Goal: Information Seeking & Learning: Find contact information

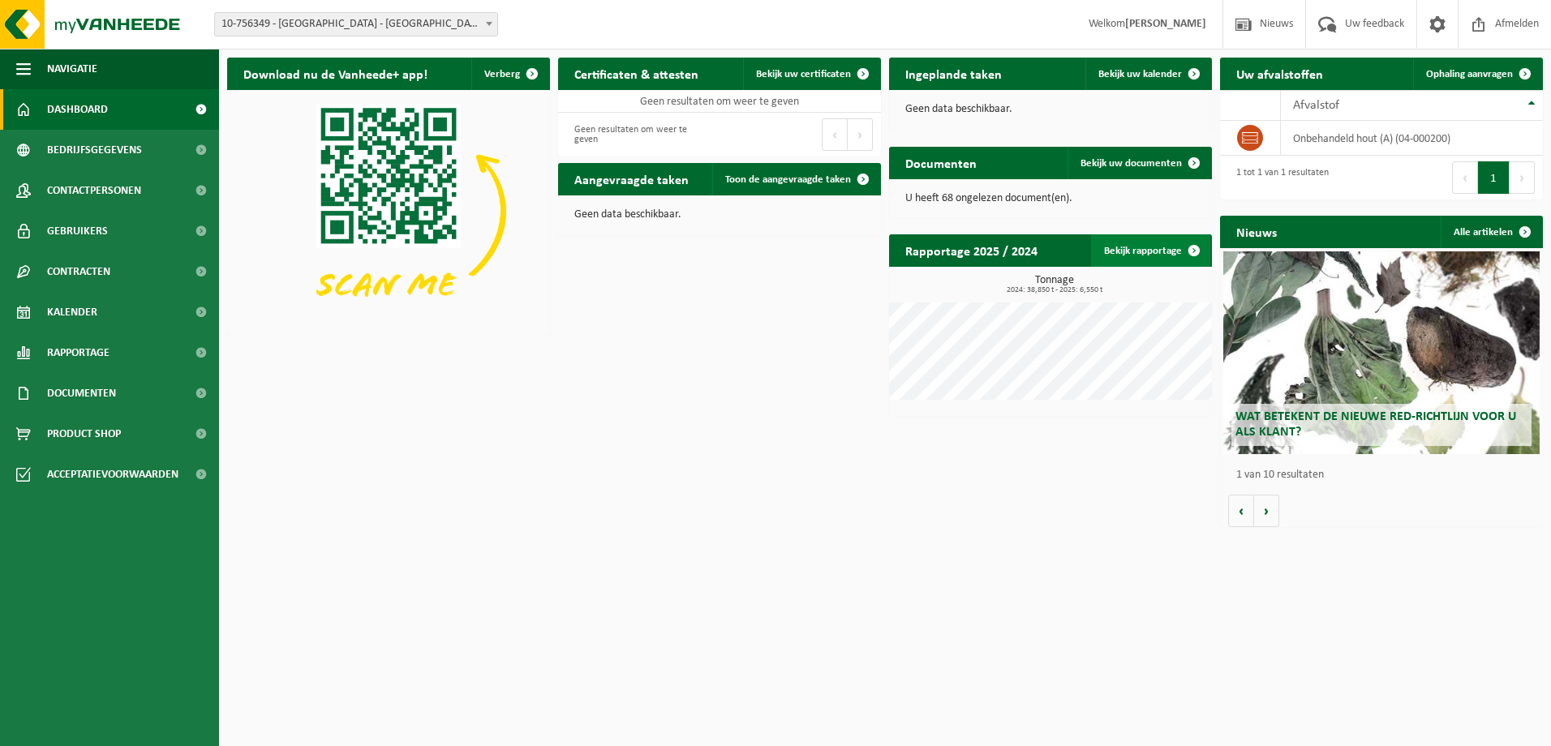
click at [1142, 248] on link "Bekijk rapportage" at bounding box center [1150, 250] width 119 height 32
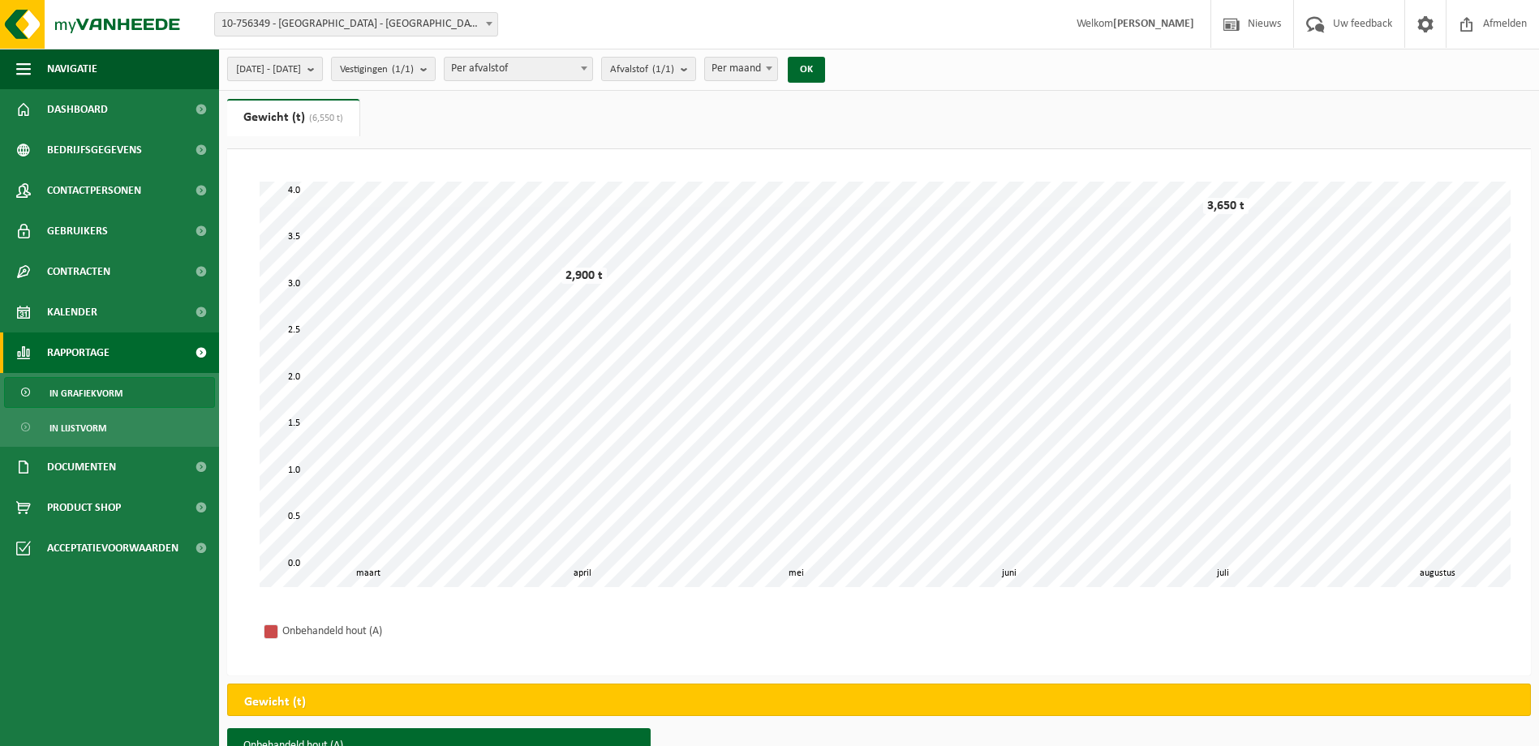
click at [323, 75] on button "[DATE] - [DATE]" at bounding box center [275, 69] width 96 height 24
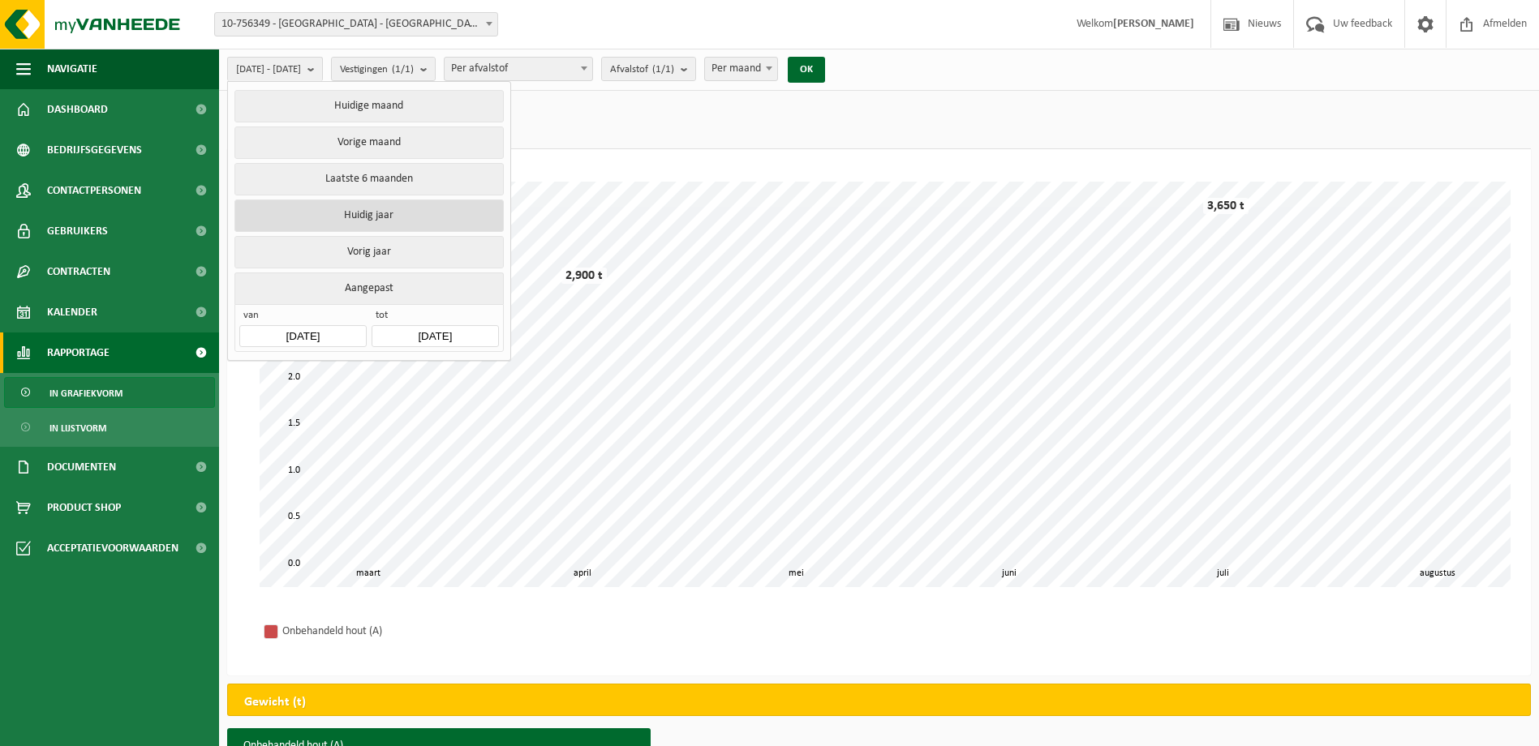
click at [368, 212] on button "Huidig jaar" at bounding box center [368, 216] width 269 height 32
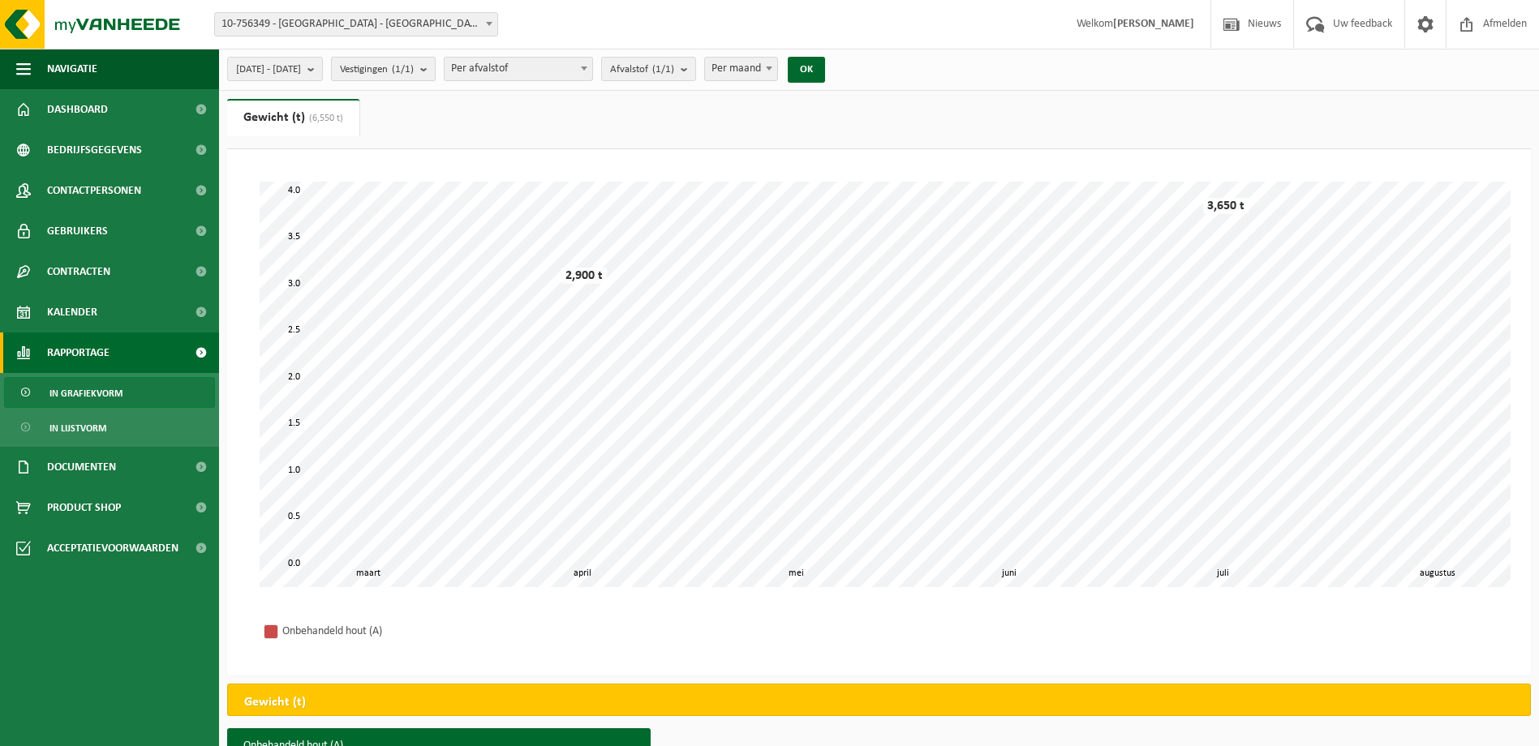
click at [435, 75] on b "submit" at bounding box center [427, 69] width 15 height 23
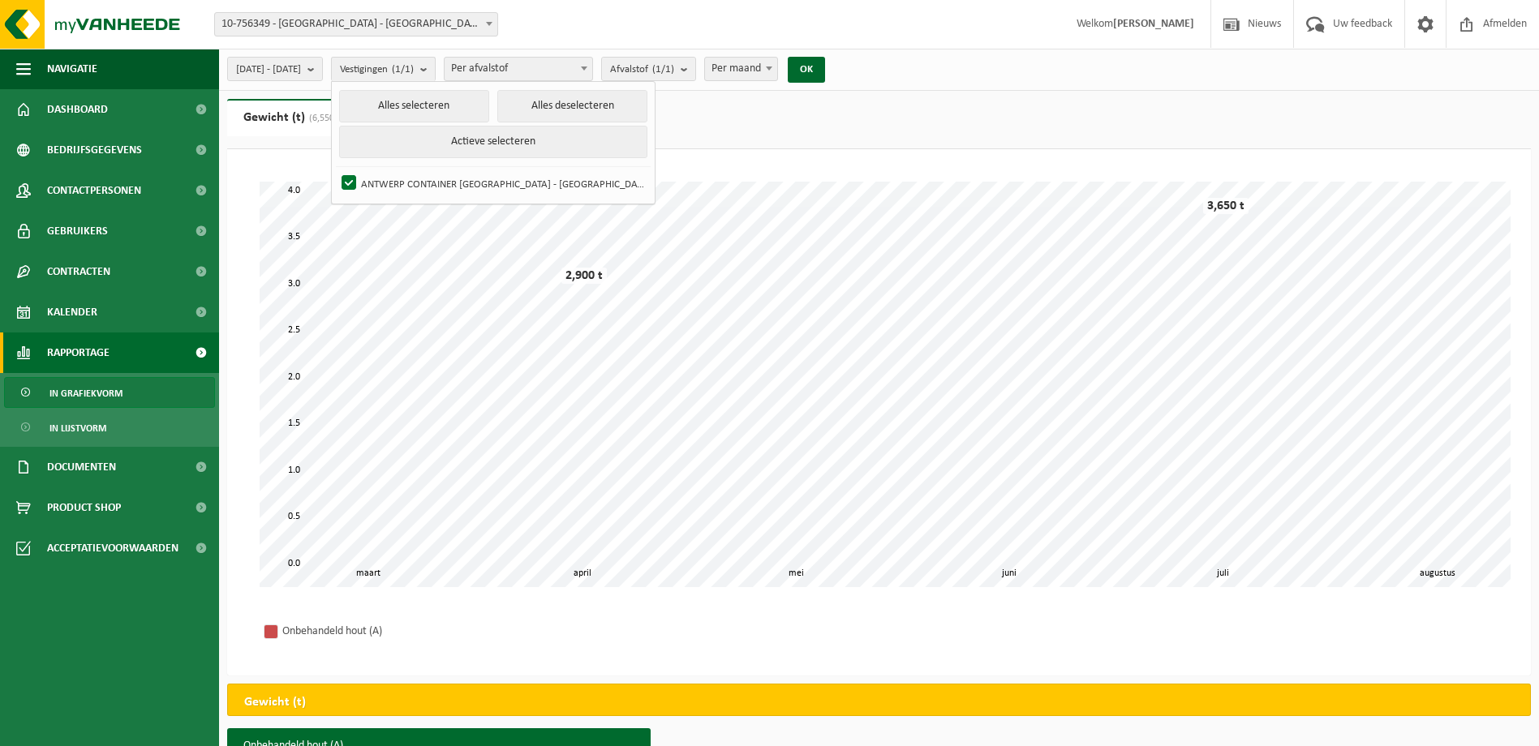
click at [592, 73] on span at bounding box center [584, 68] width 16 height 21
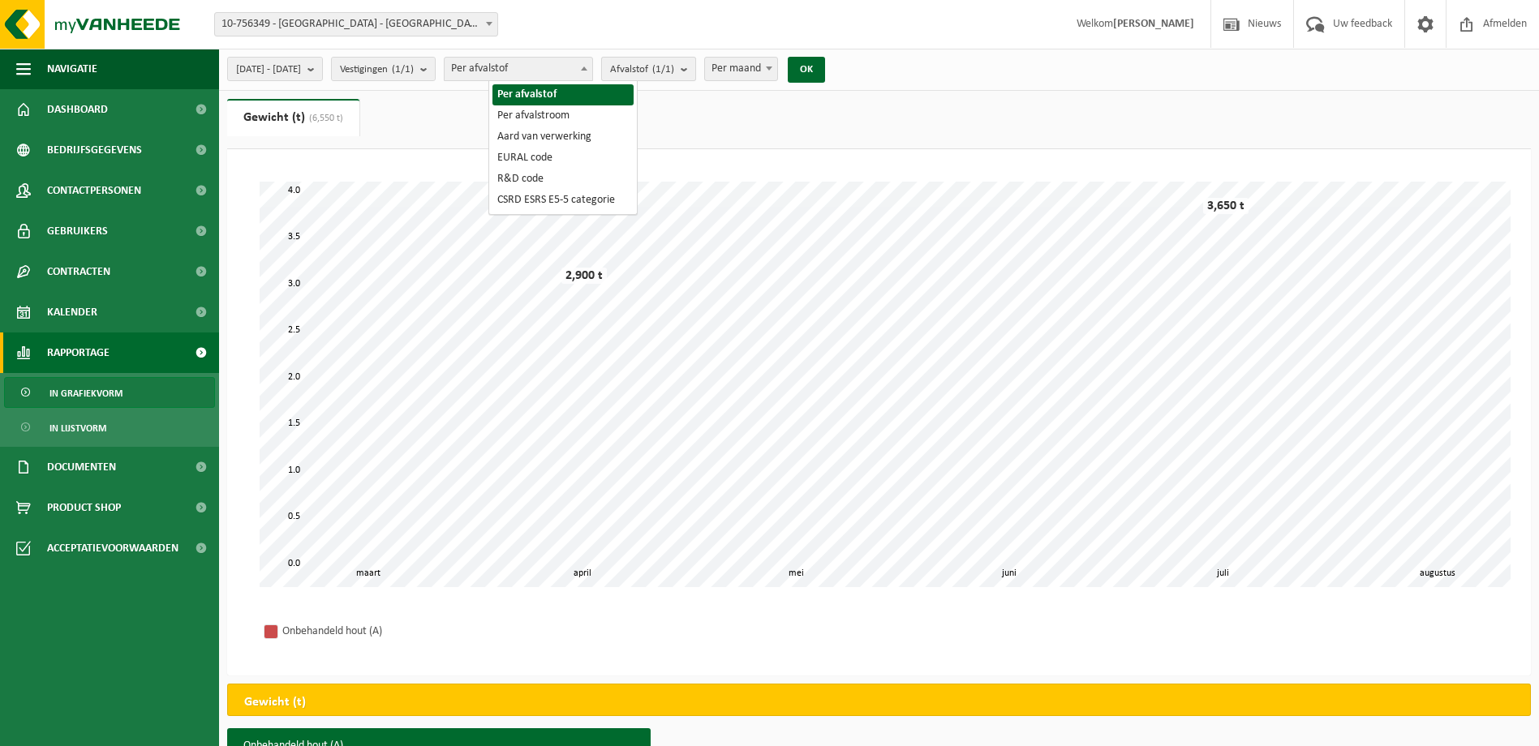
click at [695, 77] on b "submit" at bounding box center [688, 69] width 15 height 23
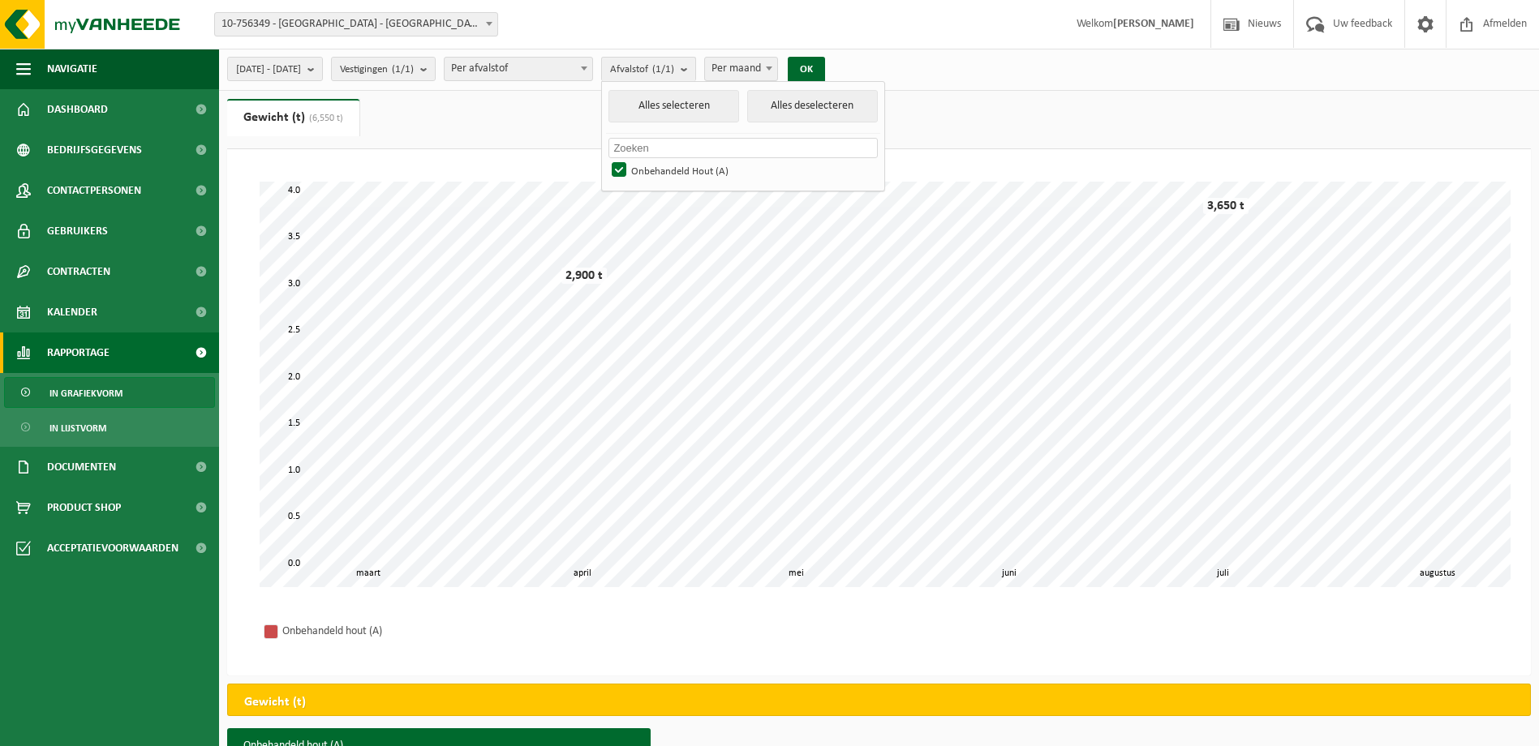
click at [777, 75] on span "Per maand" at bounding box center [741, 69] width 72 height 23
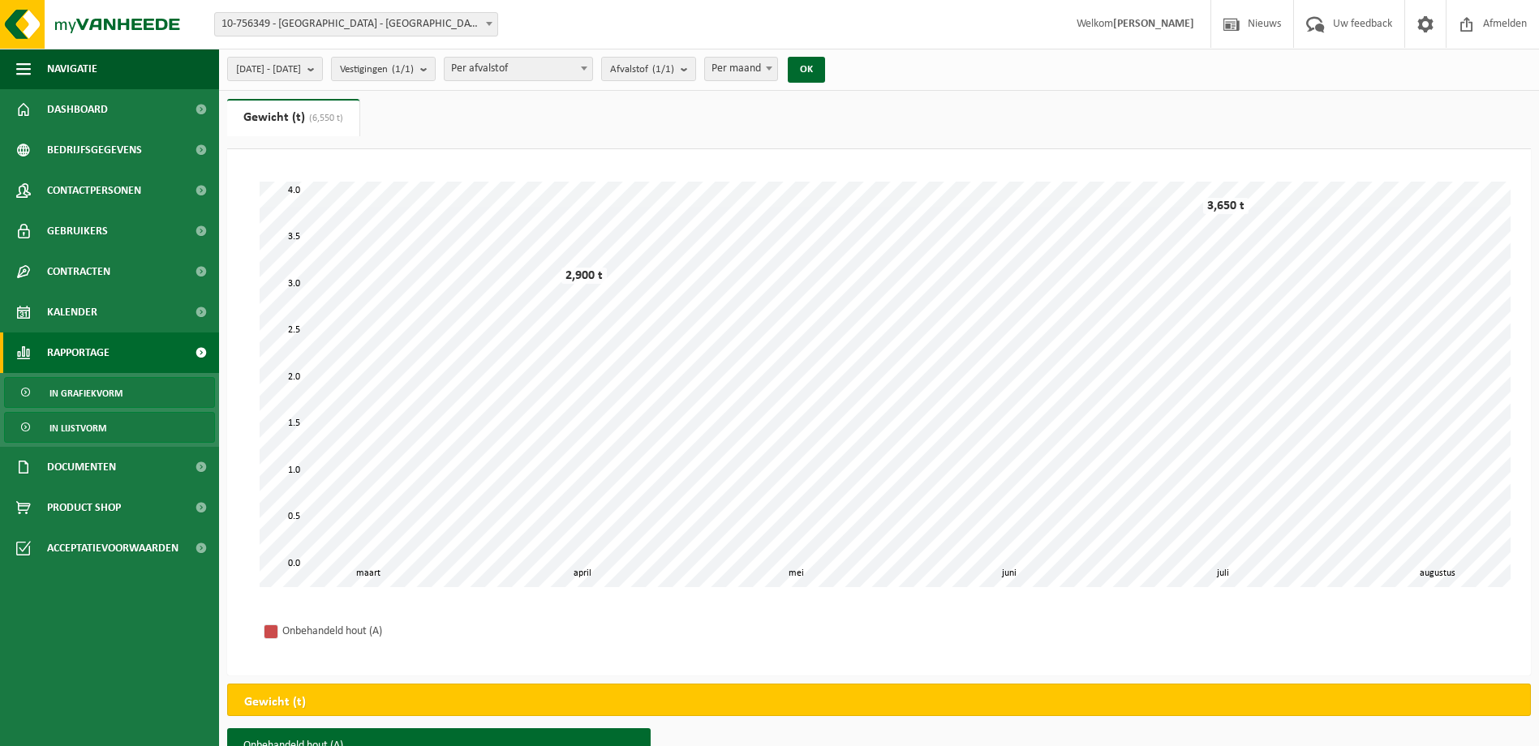
click at [118, 432] on link "In lijstvorm" at bounding box center [109, 427] width 211 height 31
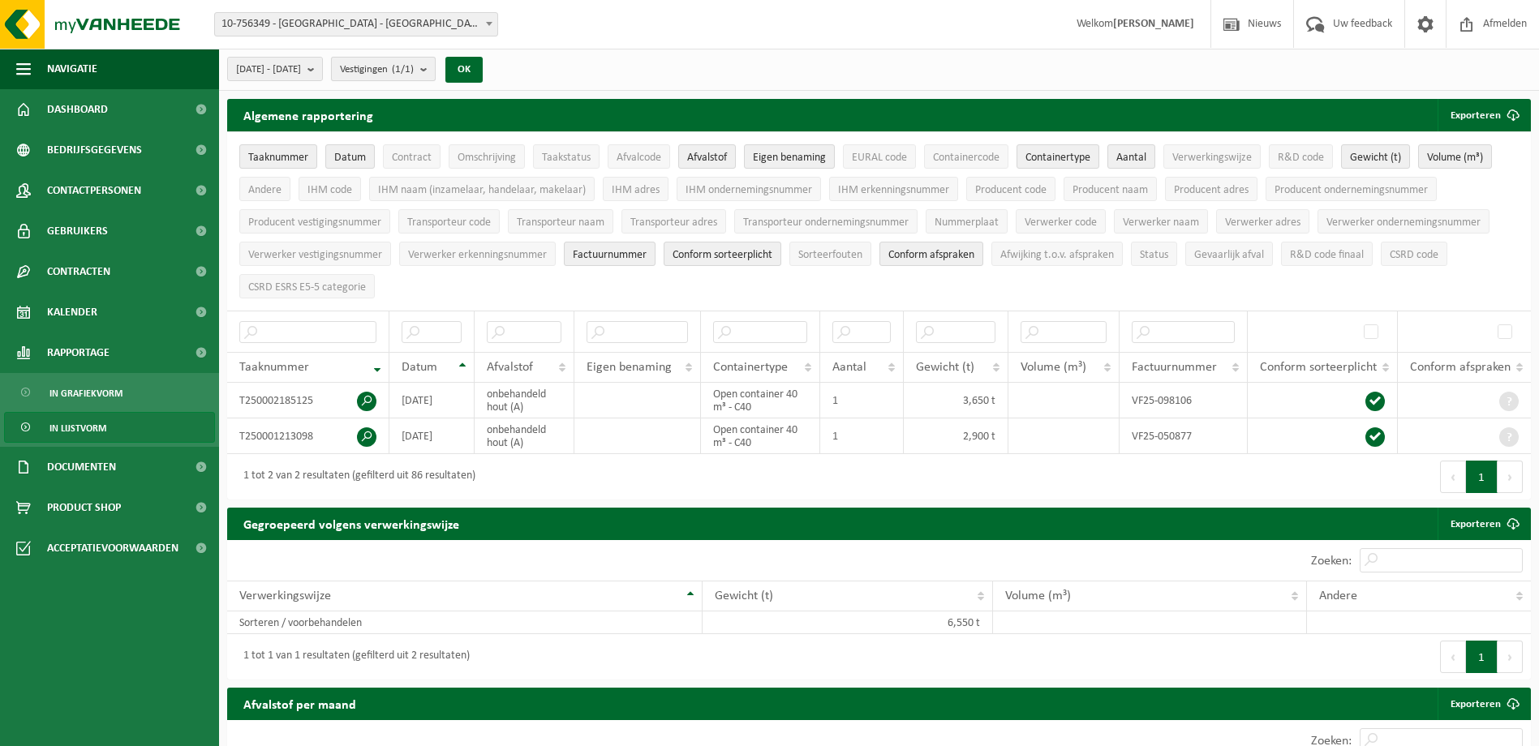
click at [435, 73] on b "submit" at bounding box center [427, 69] width 15 height 23
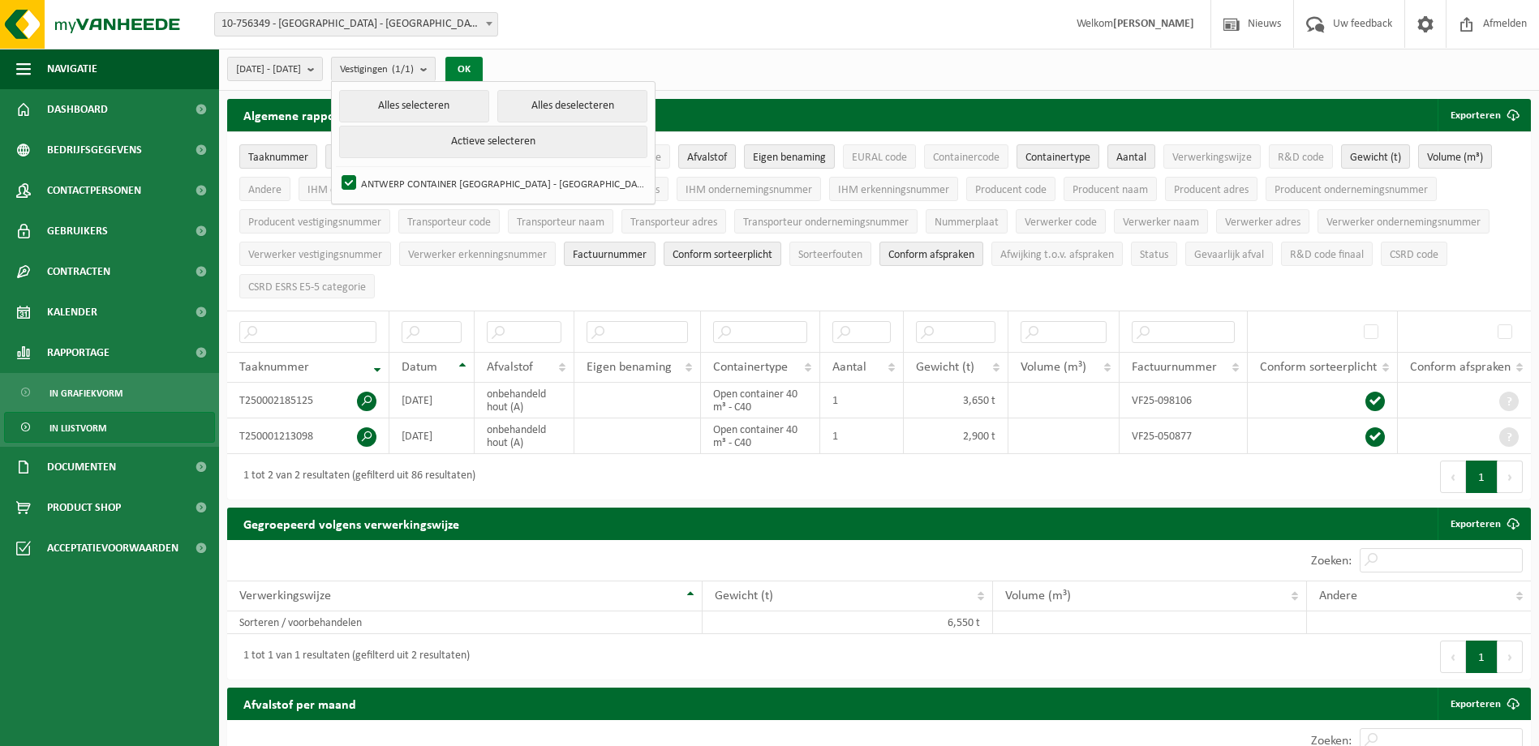
click at [483, 67] on button "OK" at bounding box center [463, 70] width 37 height 26
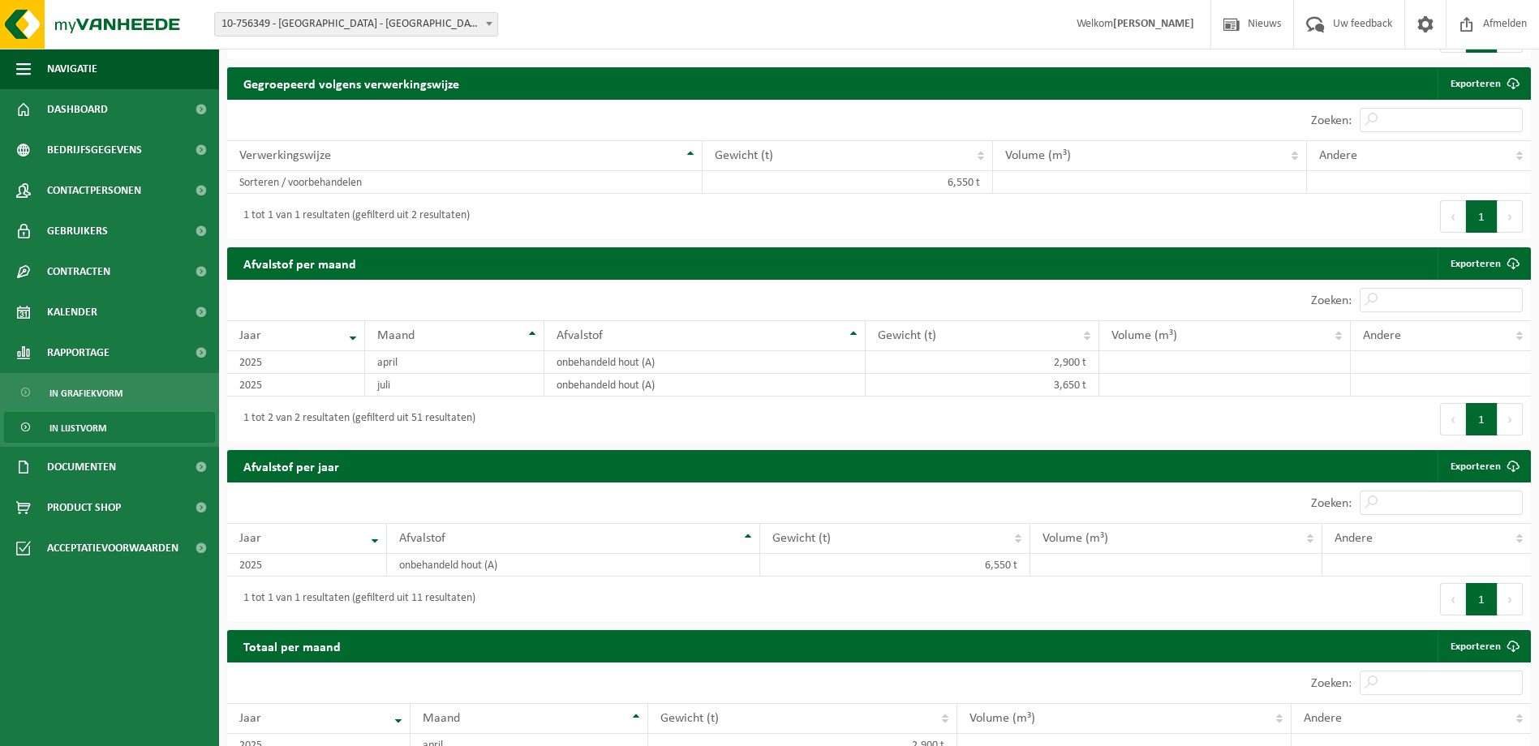
scroll to position [441, 0]
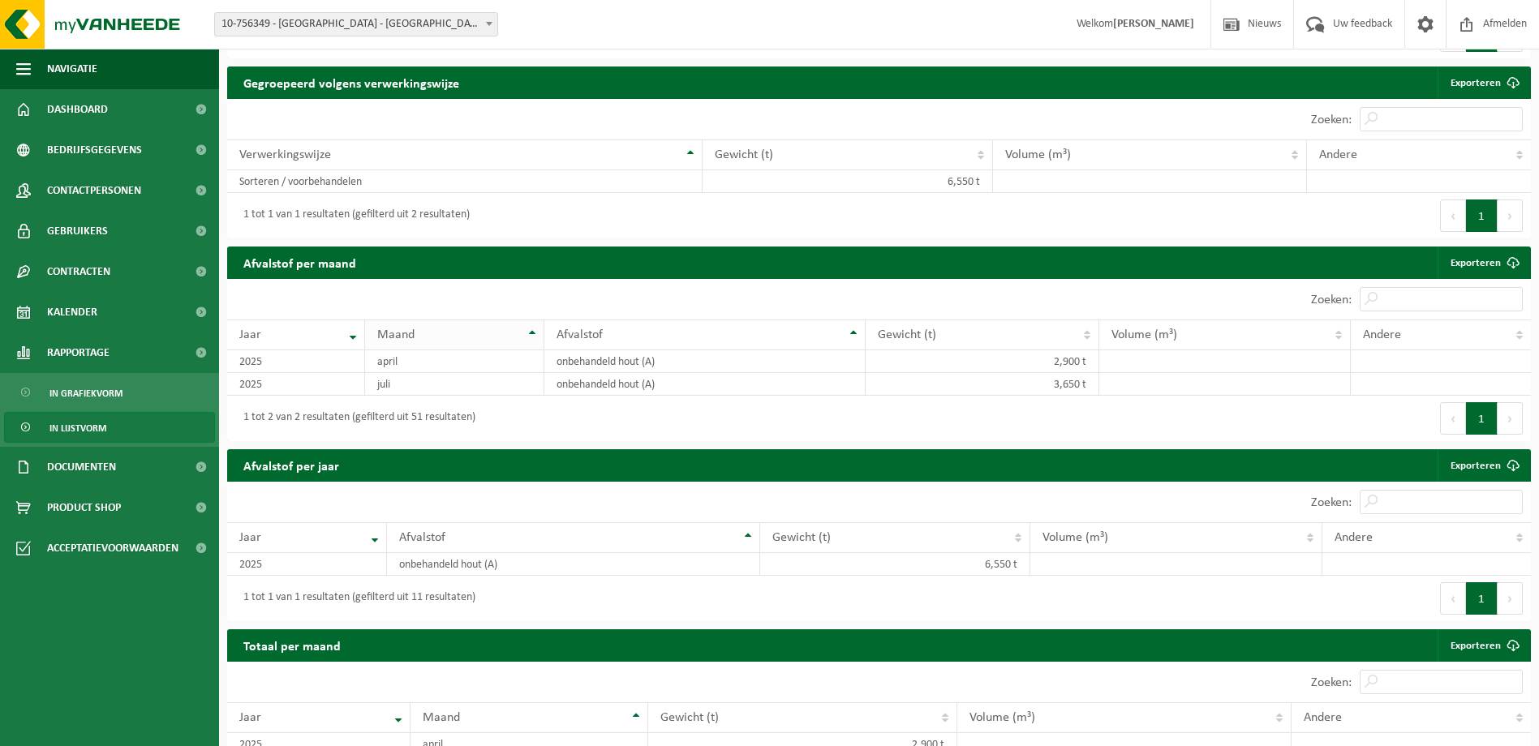
click at [534, 330] on th "Maand" at bounding box center [454, 335] width 179 height 31
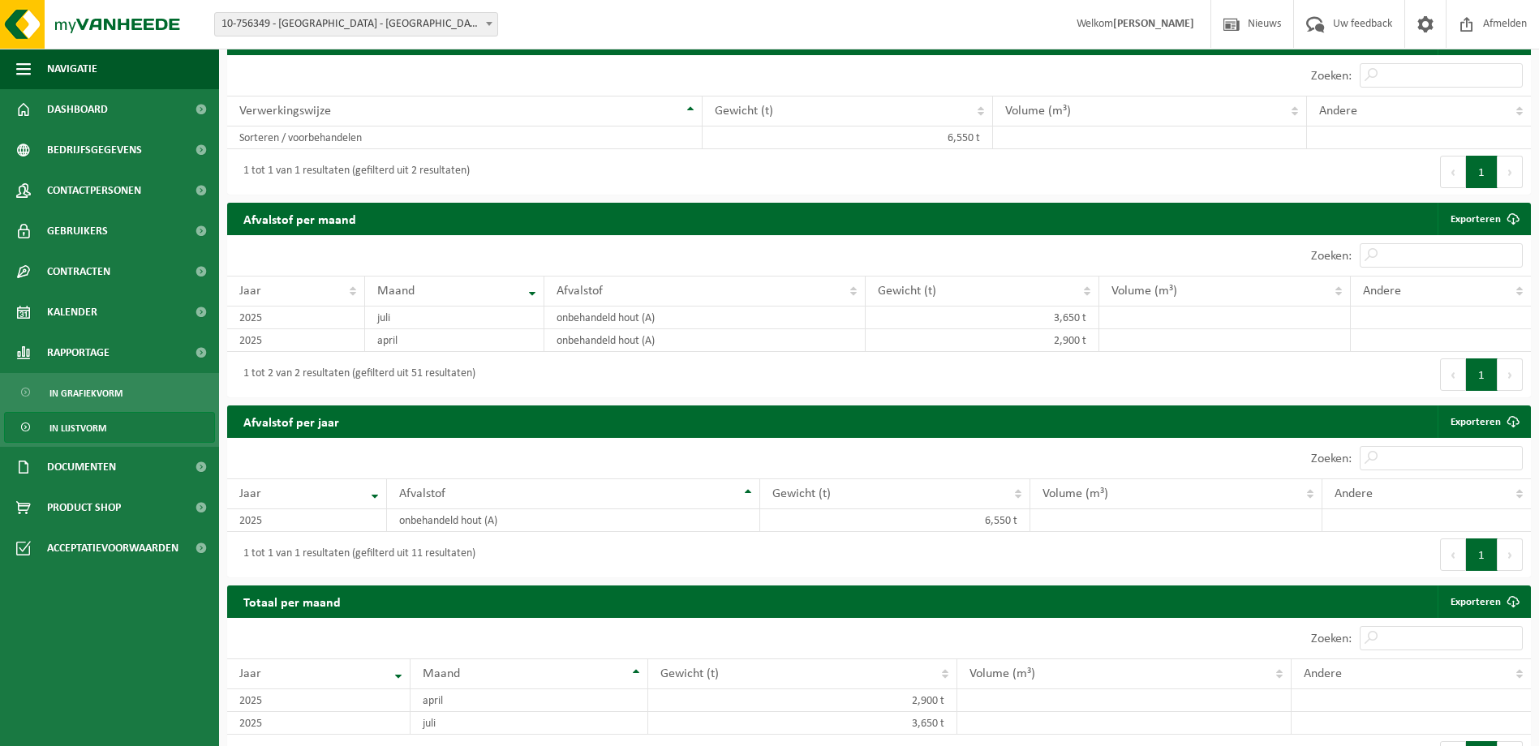
scroll to position [523, 0]
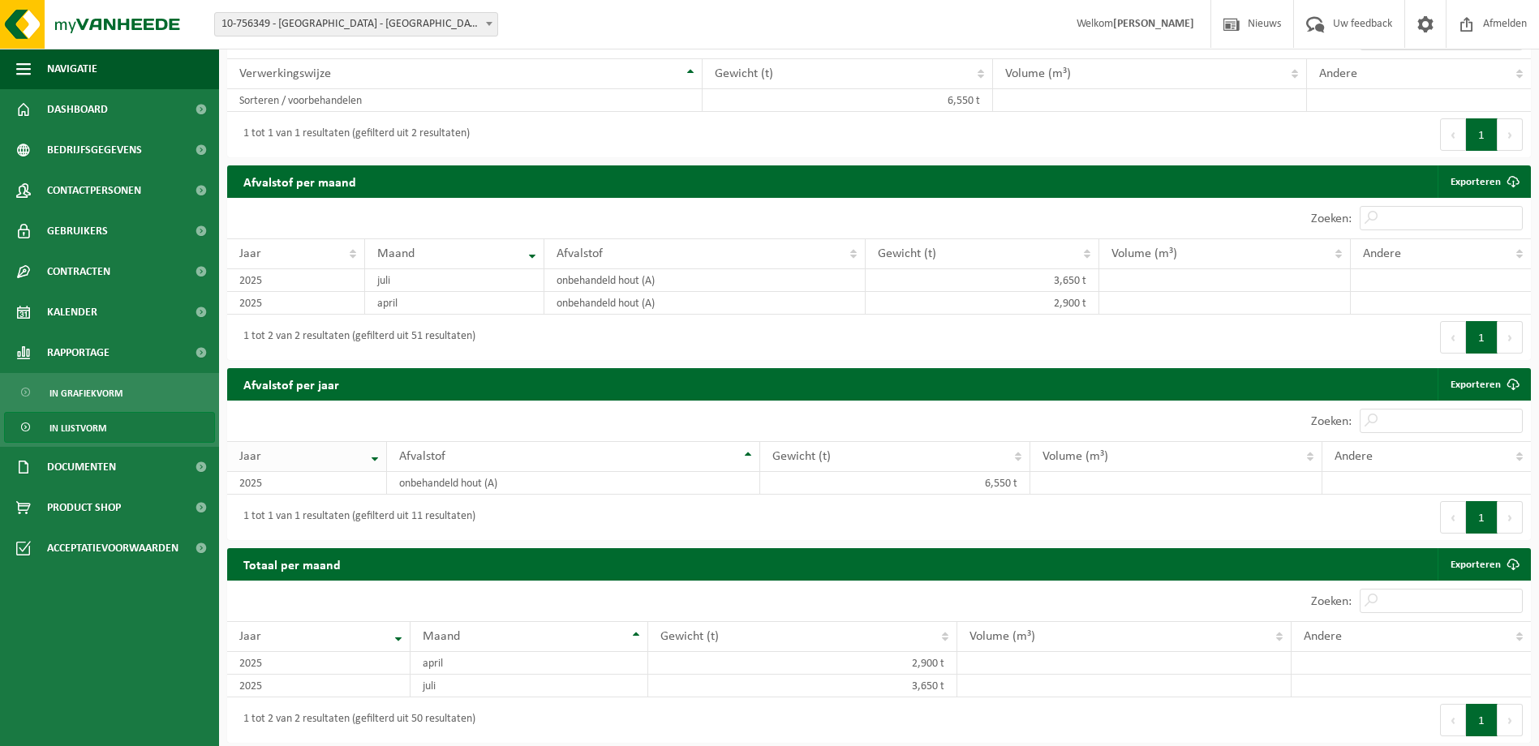
click at [368, 459] on th "Jaar" at bounding box center [307, 456] width 160 height 31
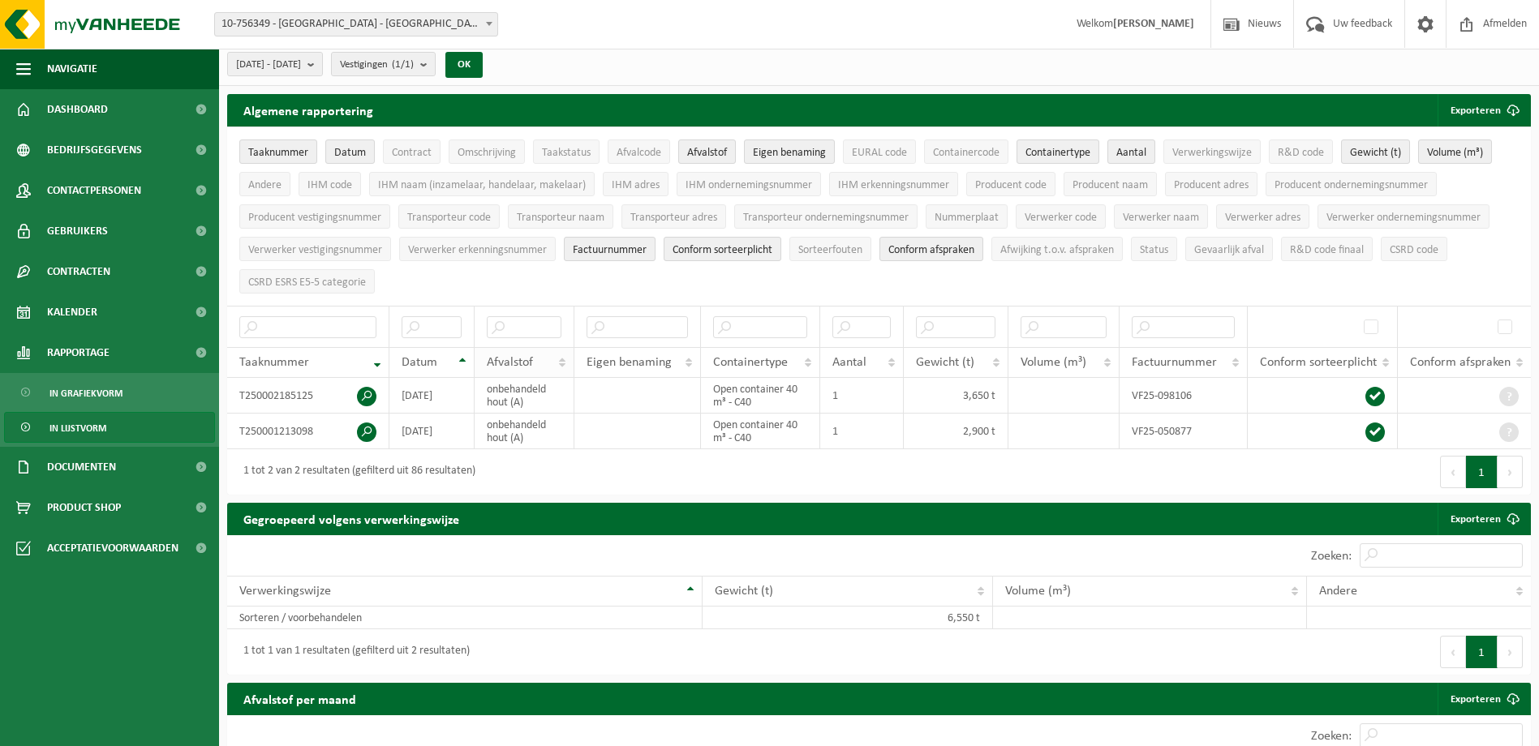
scroll to position [0, 0]
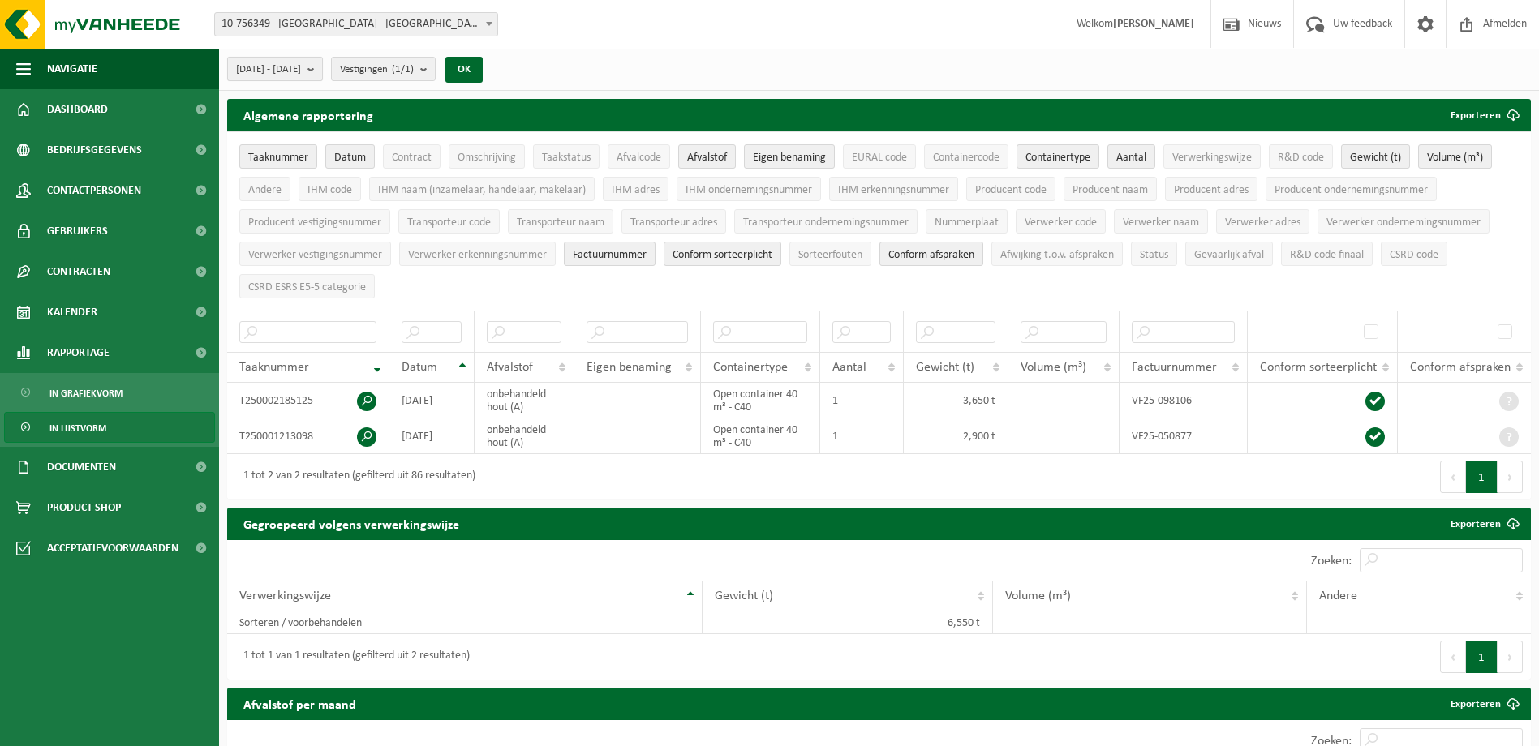
click at [322, 72] on b "submit" at bounding box center [315, 69] width 15 height 23
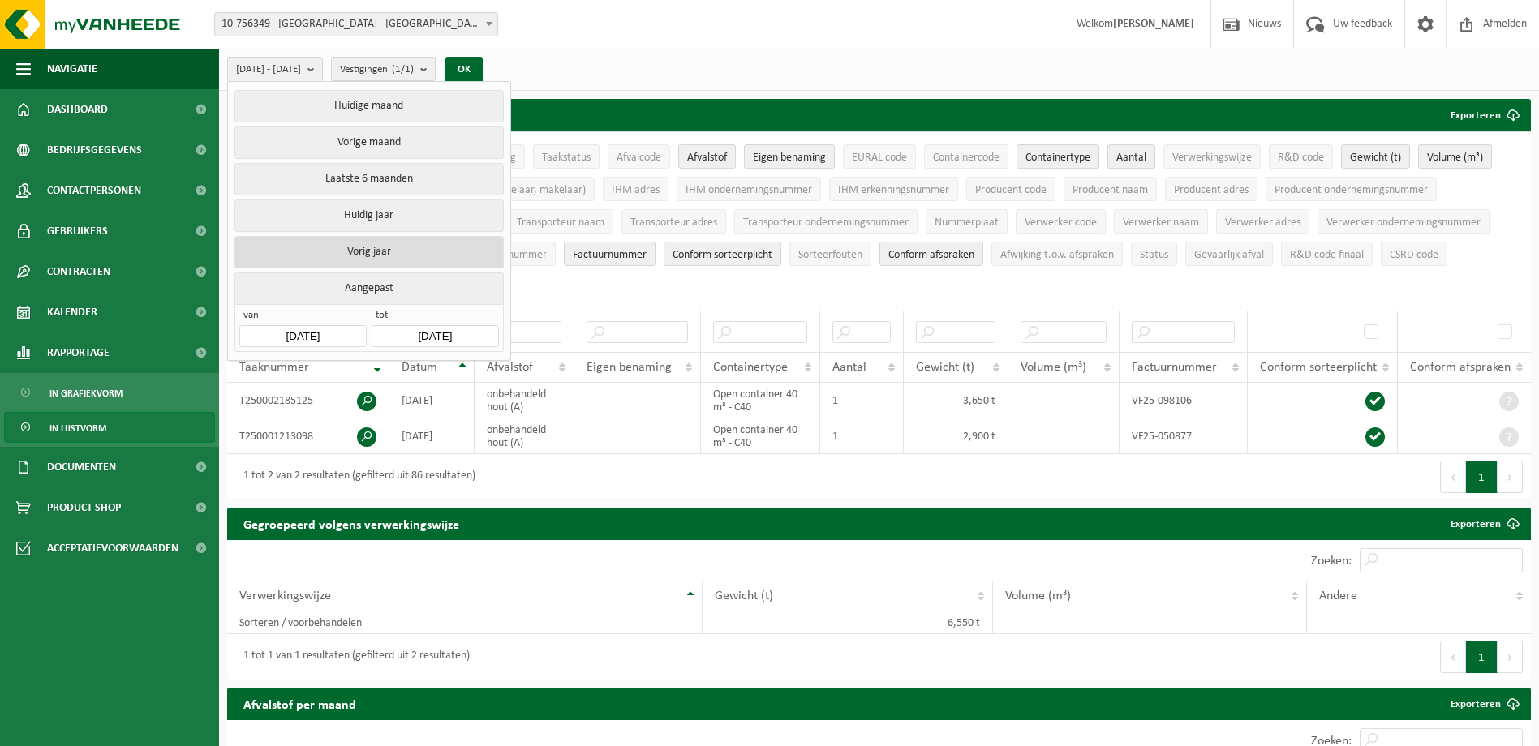
click at [372, 247] on button "Vorig jaar" at bounding box center [368, 252] width 269 height 32
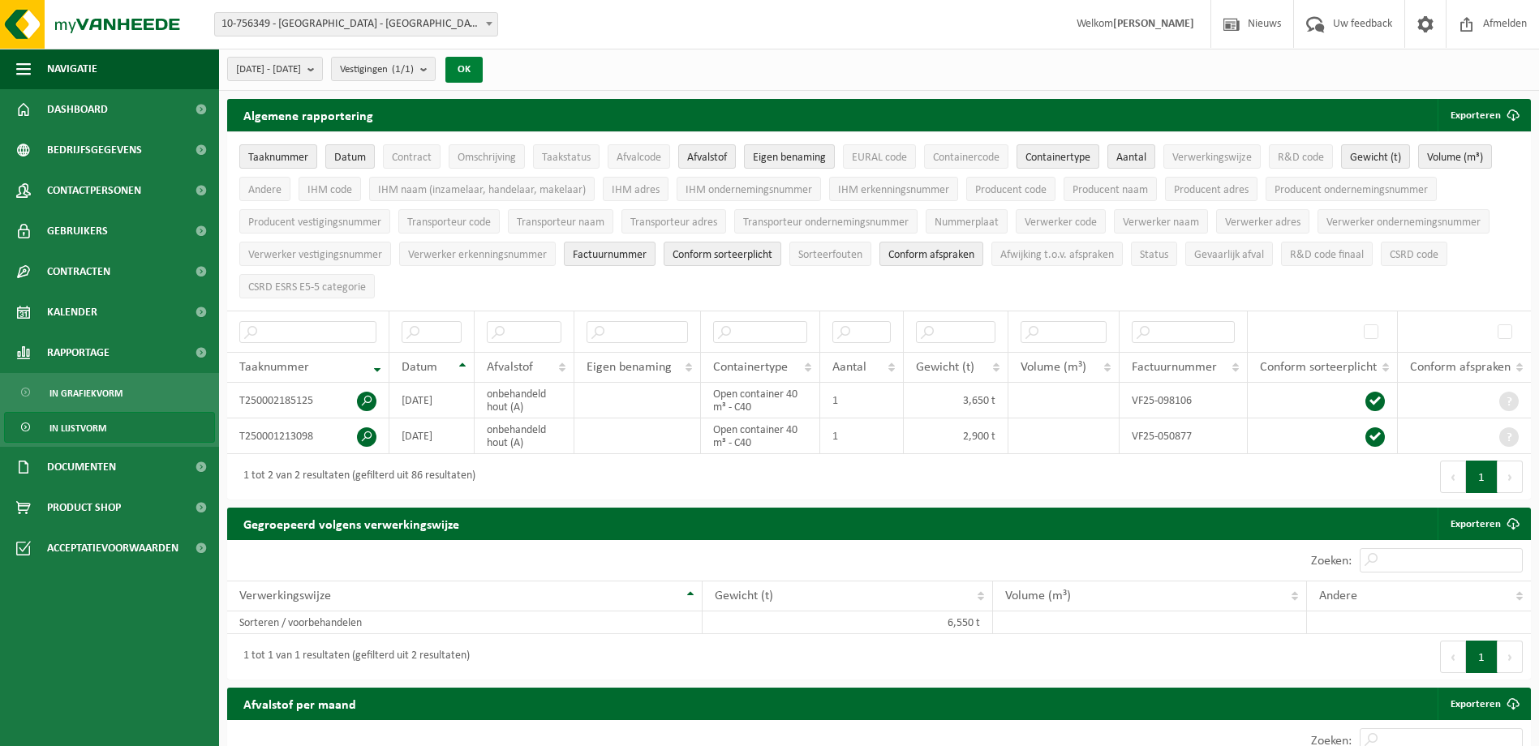
click at [483, 72] on button "OK" at bounding box center [463, 70] width 37 height 26
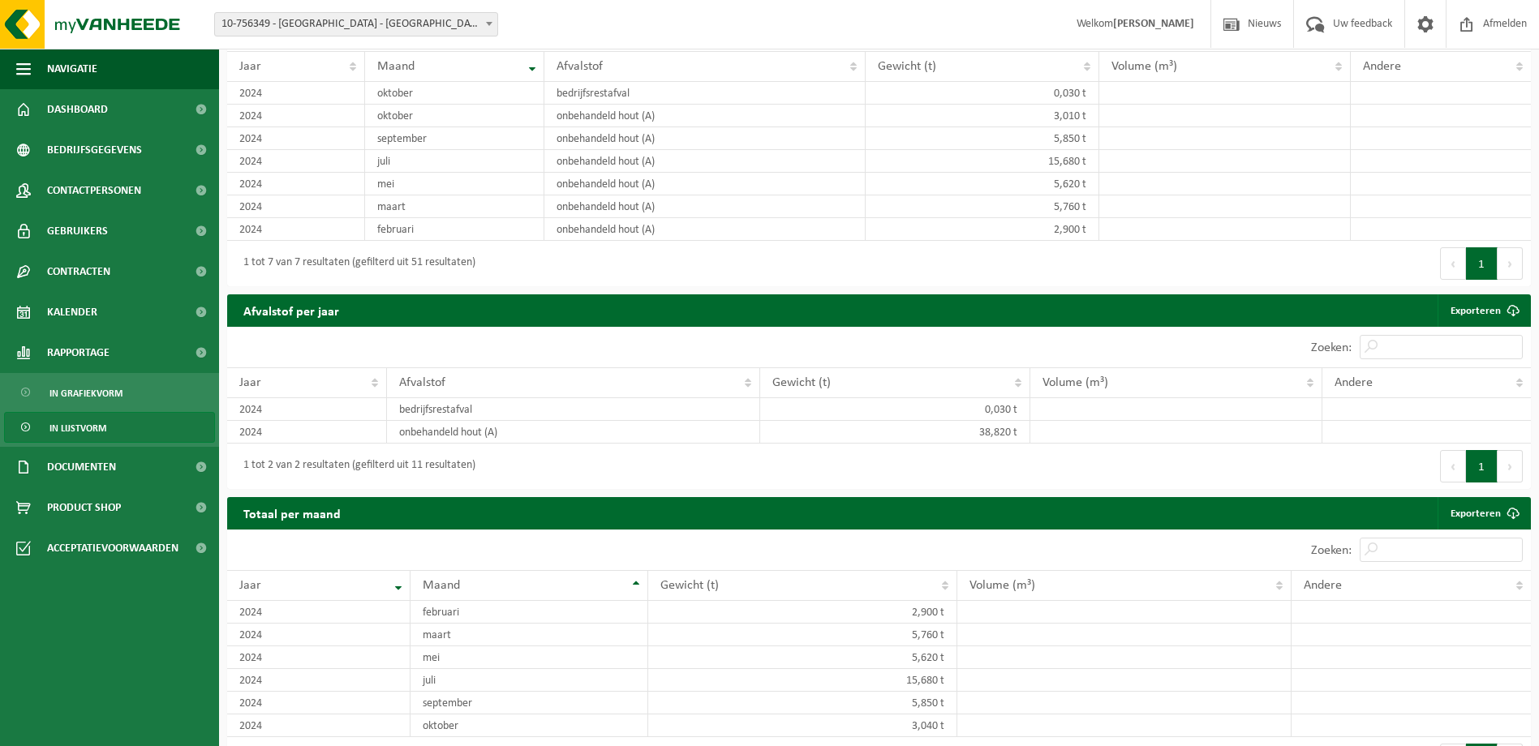
scroll to position [1035, 0]
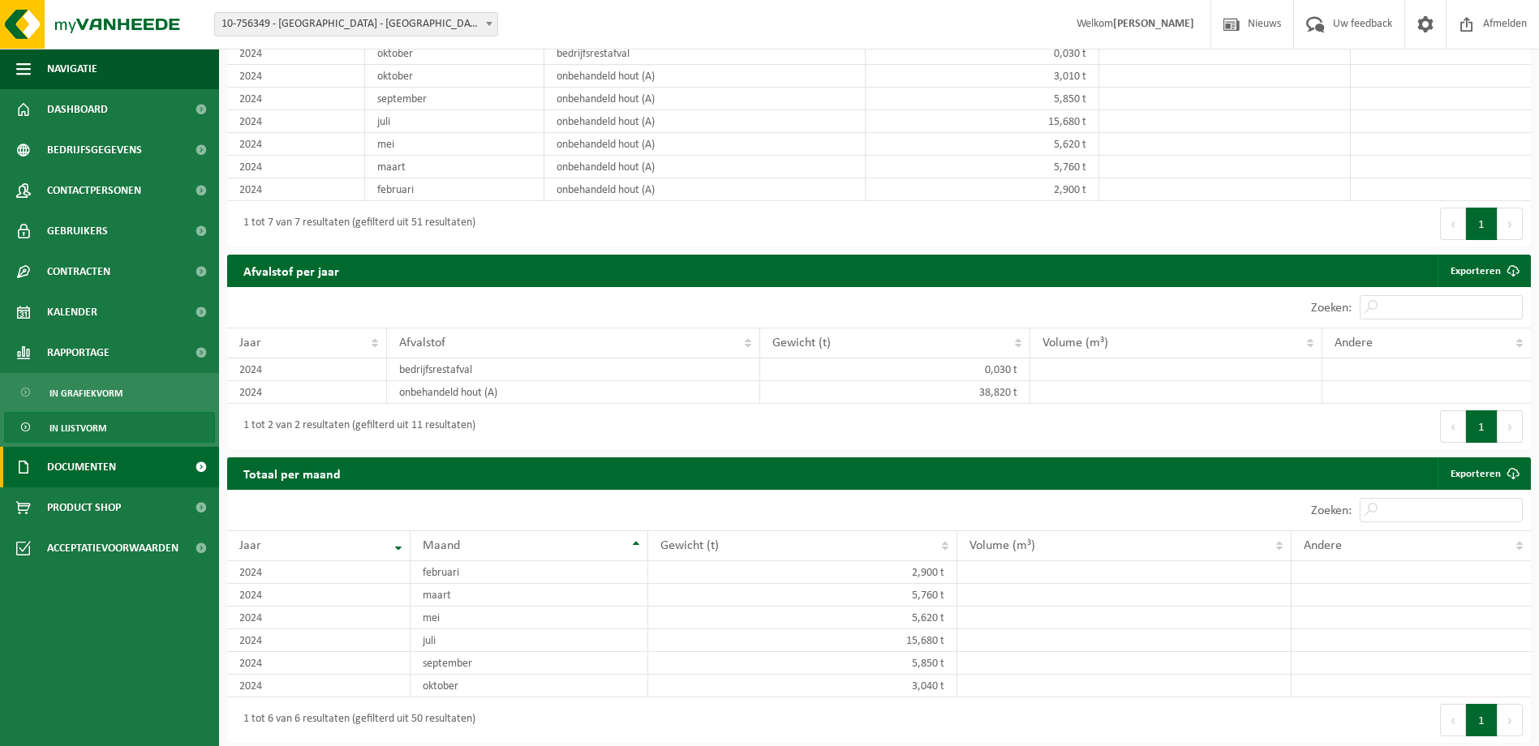
click at [106, 479] on span "Documenten" at bounding box center [81, 467] width 69 height 41
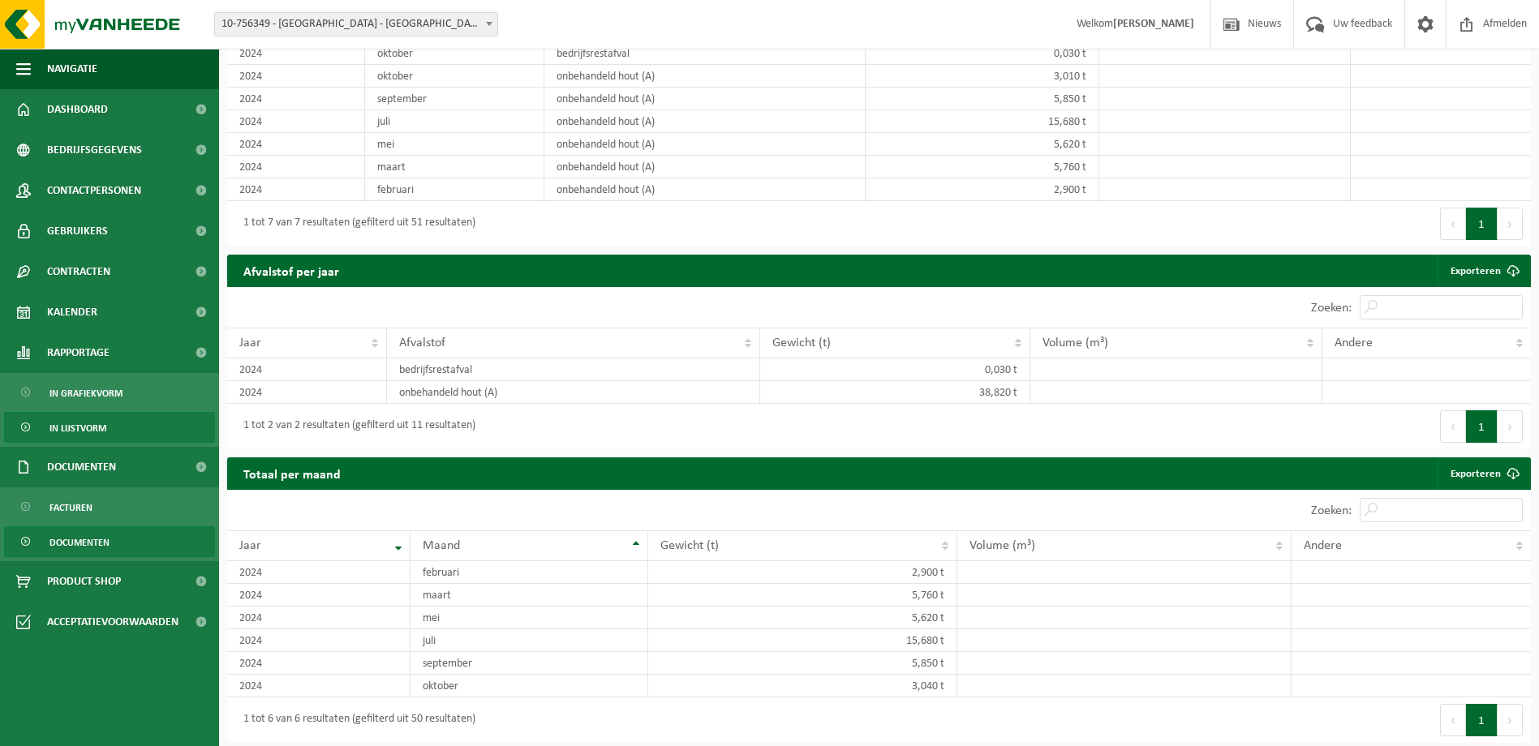
click at [98, 534] on span "Documenten" at bounding box center [79, 542] width 60 height 31
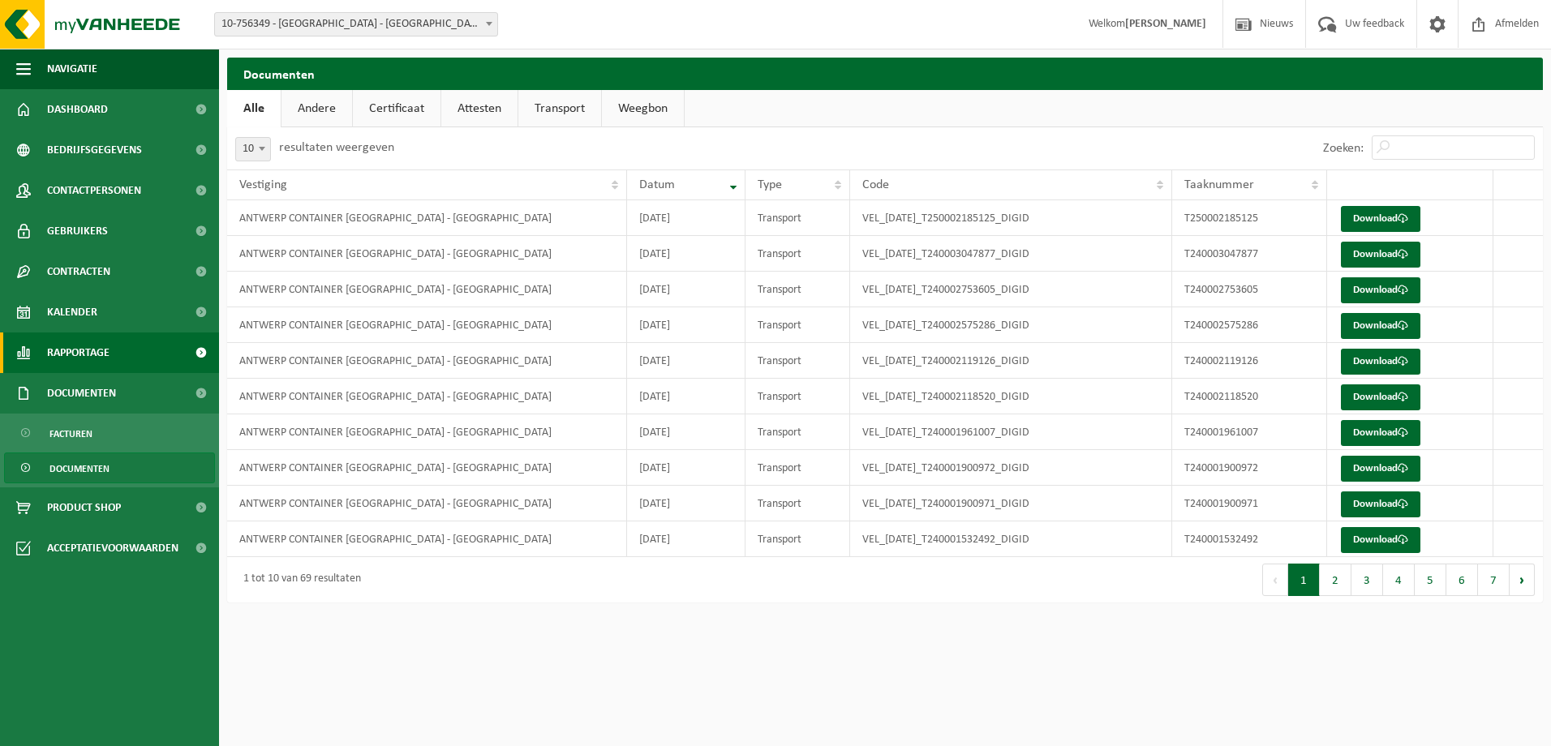
click at [108, 347] on span "Rapportage" at bounding box center [78, 353] width 62 height 41
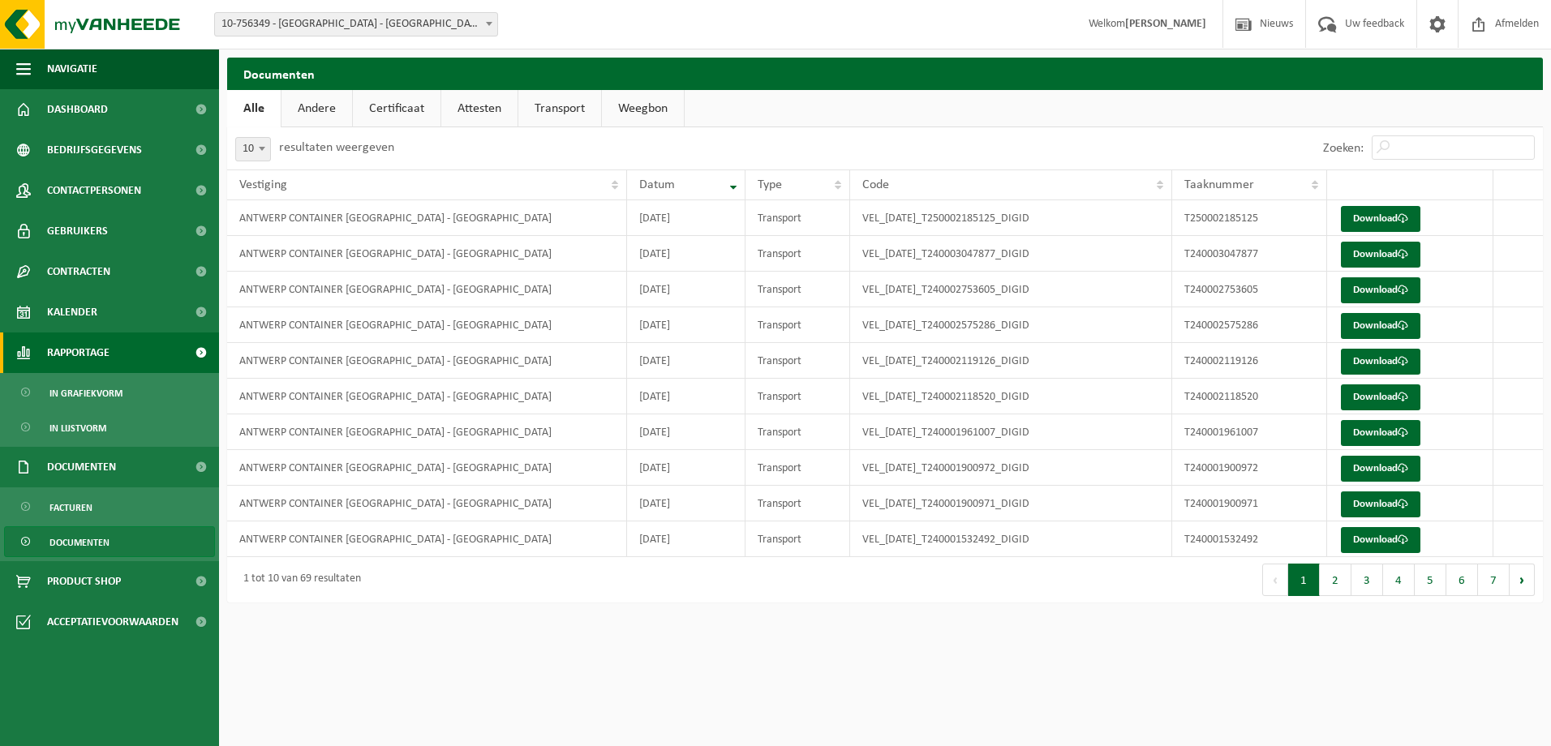
click at [101, 350] on span "Rapportage" at bounding box center [78, 353] width 62 height 41
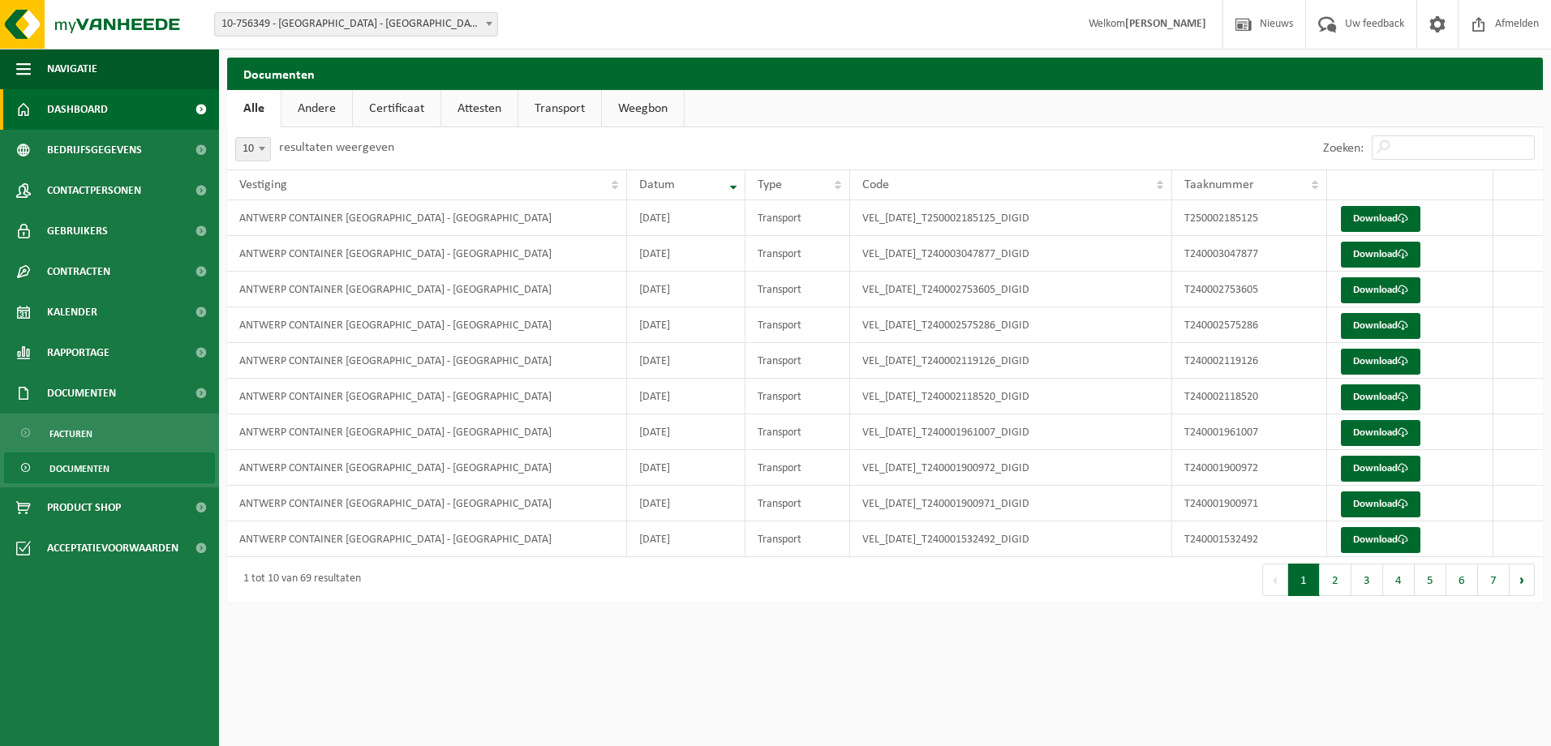
click at [110, 114] on link "Dashboard" at bounding box center [109, 109] width 219 height 41
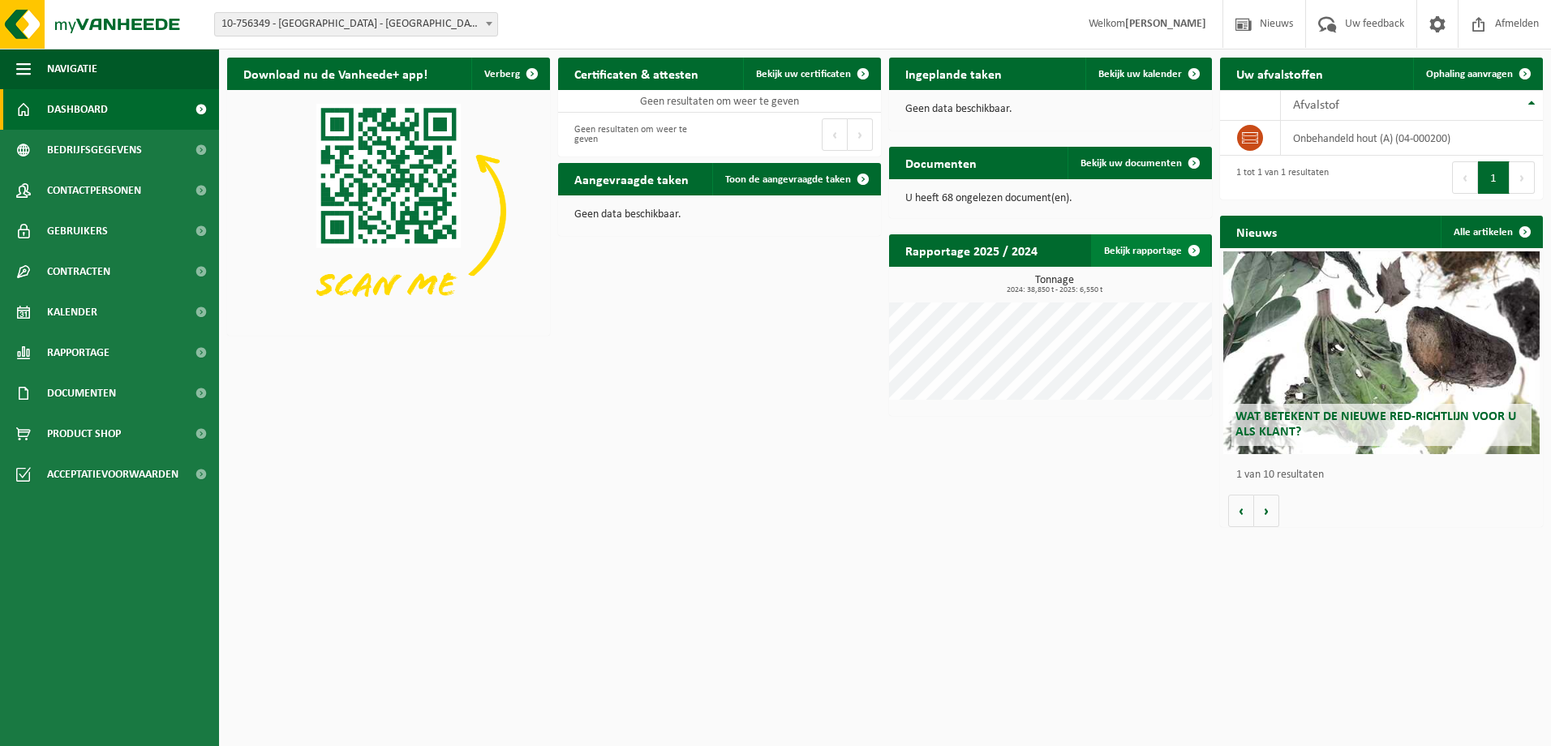
click at [1133, 260] on link "Bekijk rapportage" at bounding box center [1150, 250] width 119 height 32
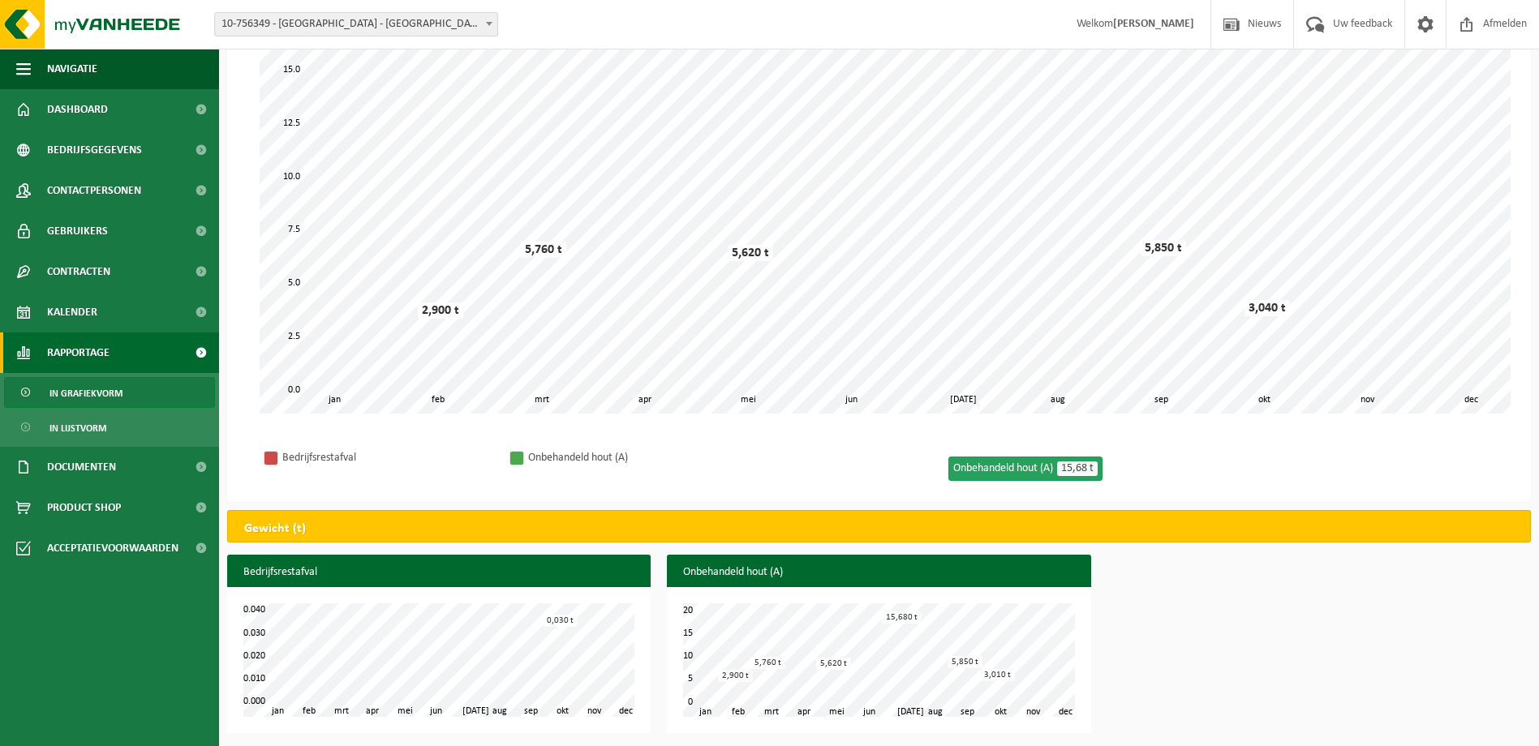
scroll to position [176, 0]
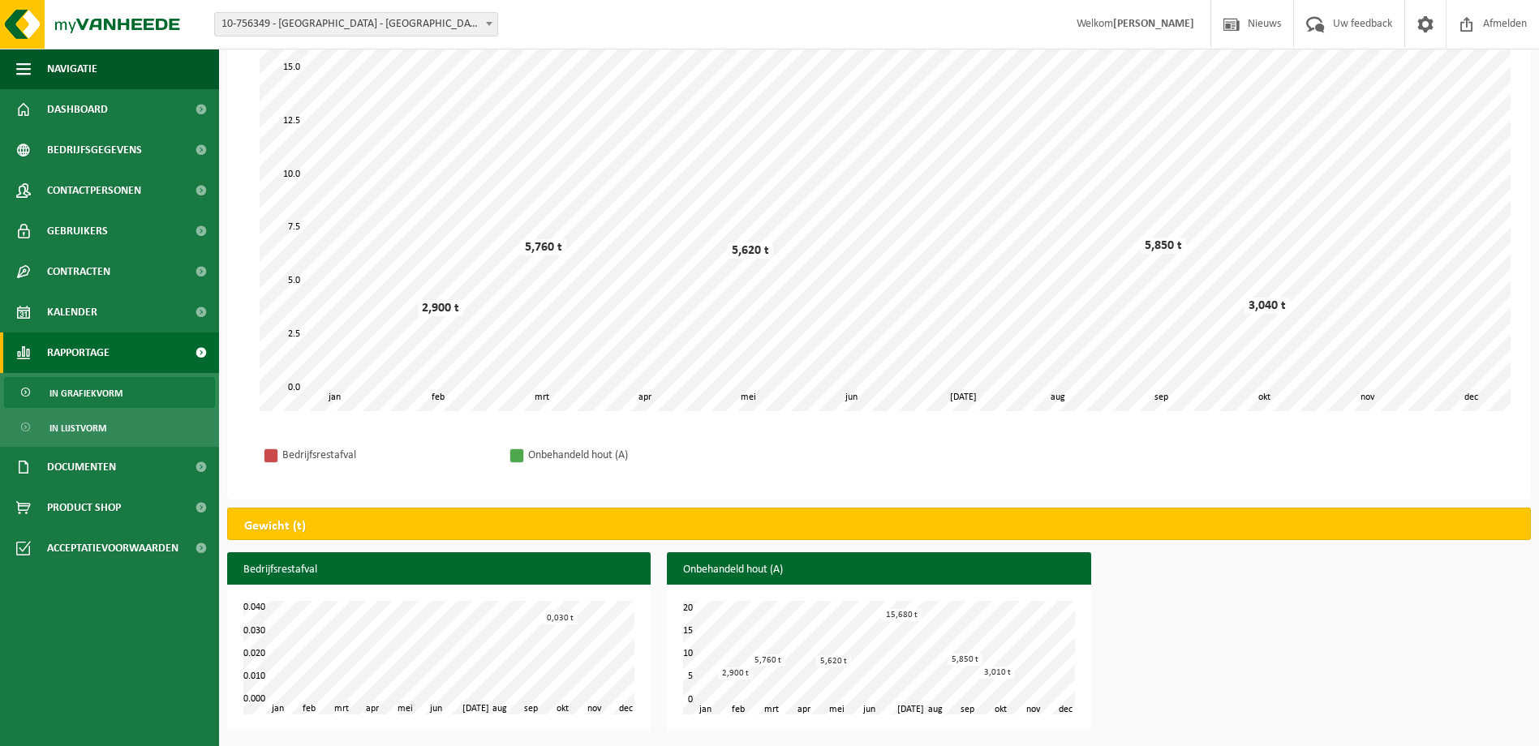
drag, startPoint x: 678, startPoint y: 594, endPoint x: 1134, endPoint y: 673, distance: 462.7
click at [1134, 673] on div "Bedrijfsrestafval feb mrt apr mei jun jul aug sep okt nov jan dec 0.000 0.040 0…" at bounding box center [879, 646] width 1320 height 187
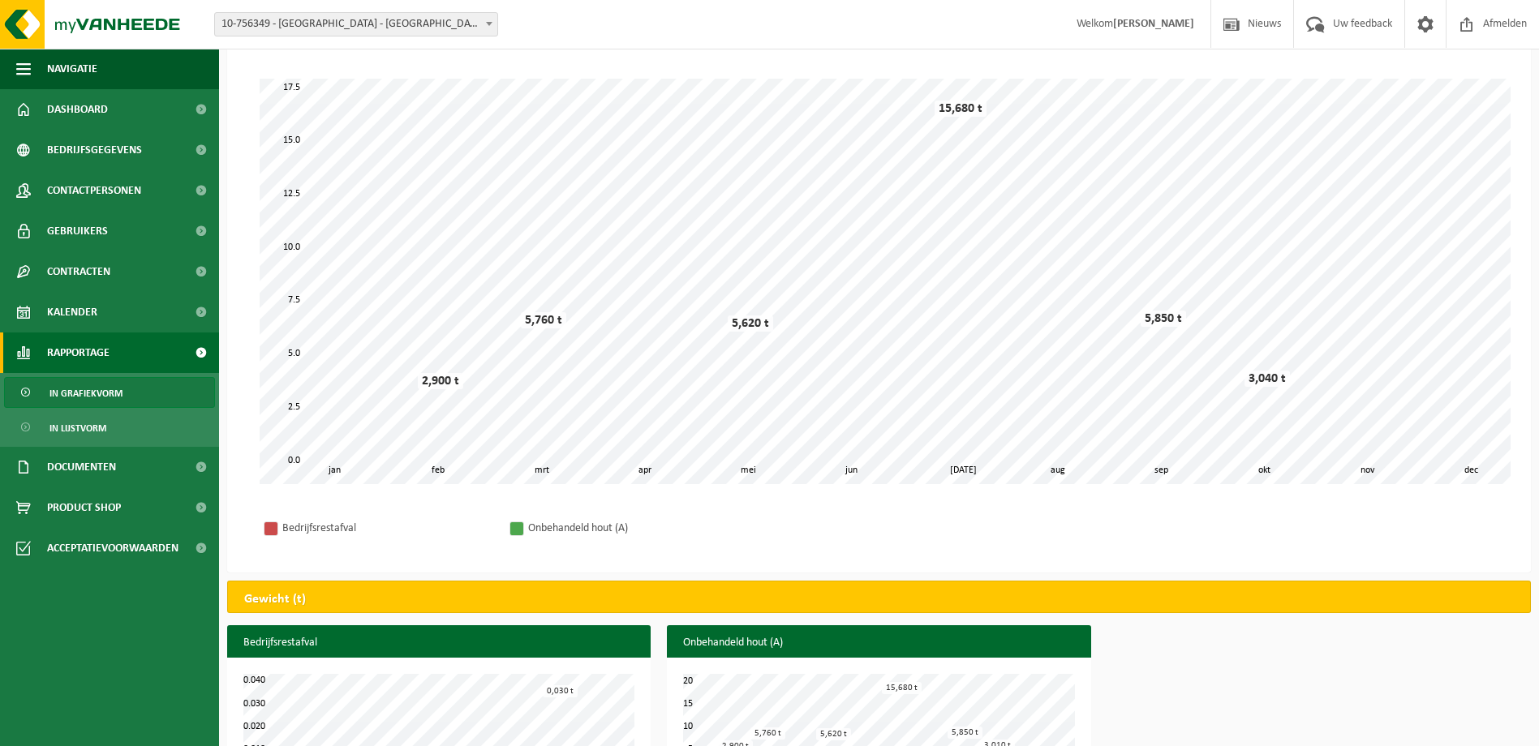
scroll to position [14, 0]
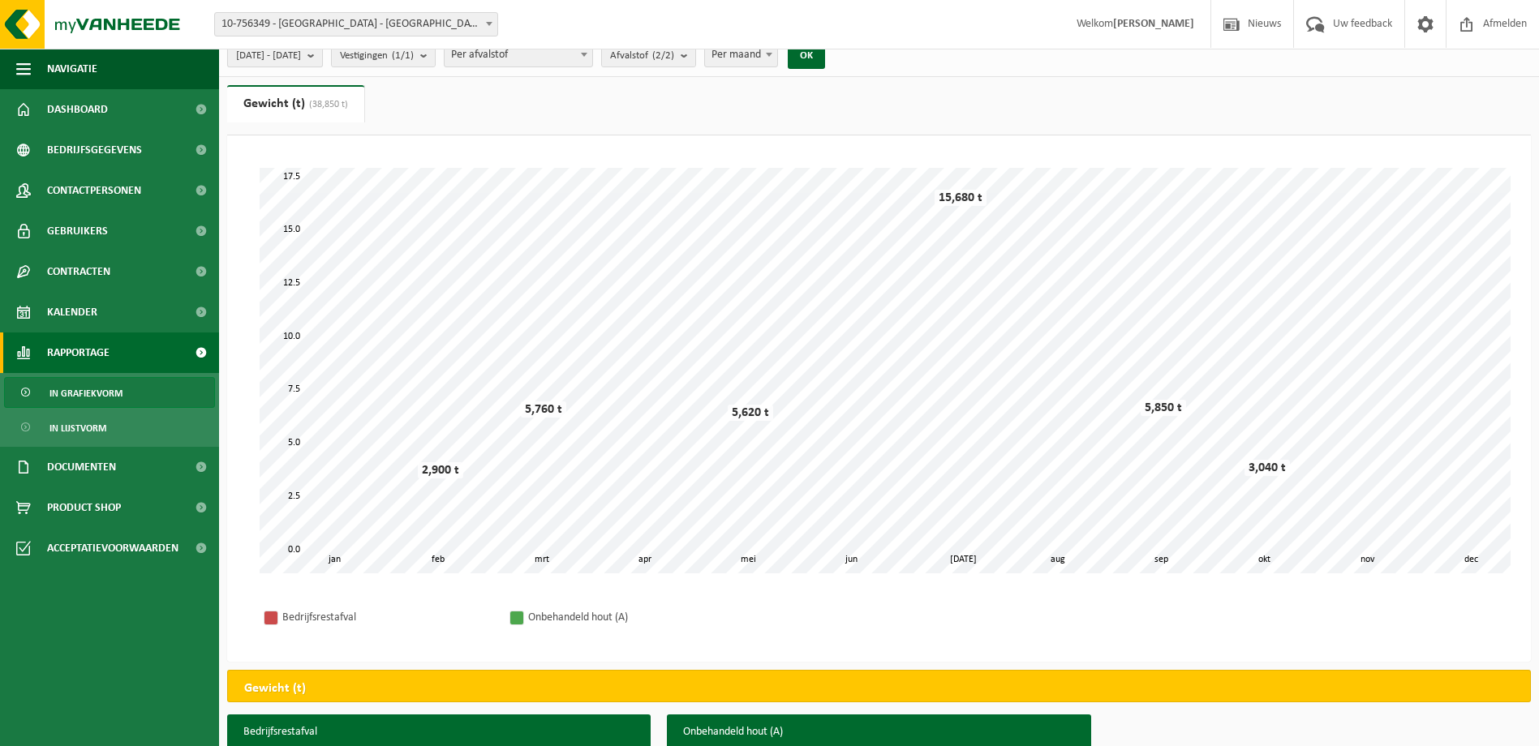
click at [322, 61] on b "submit" at bounding box center [315, 55] width 15 height 23
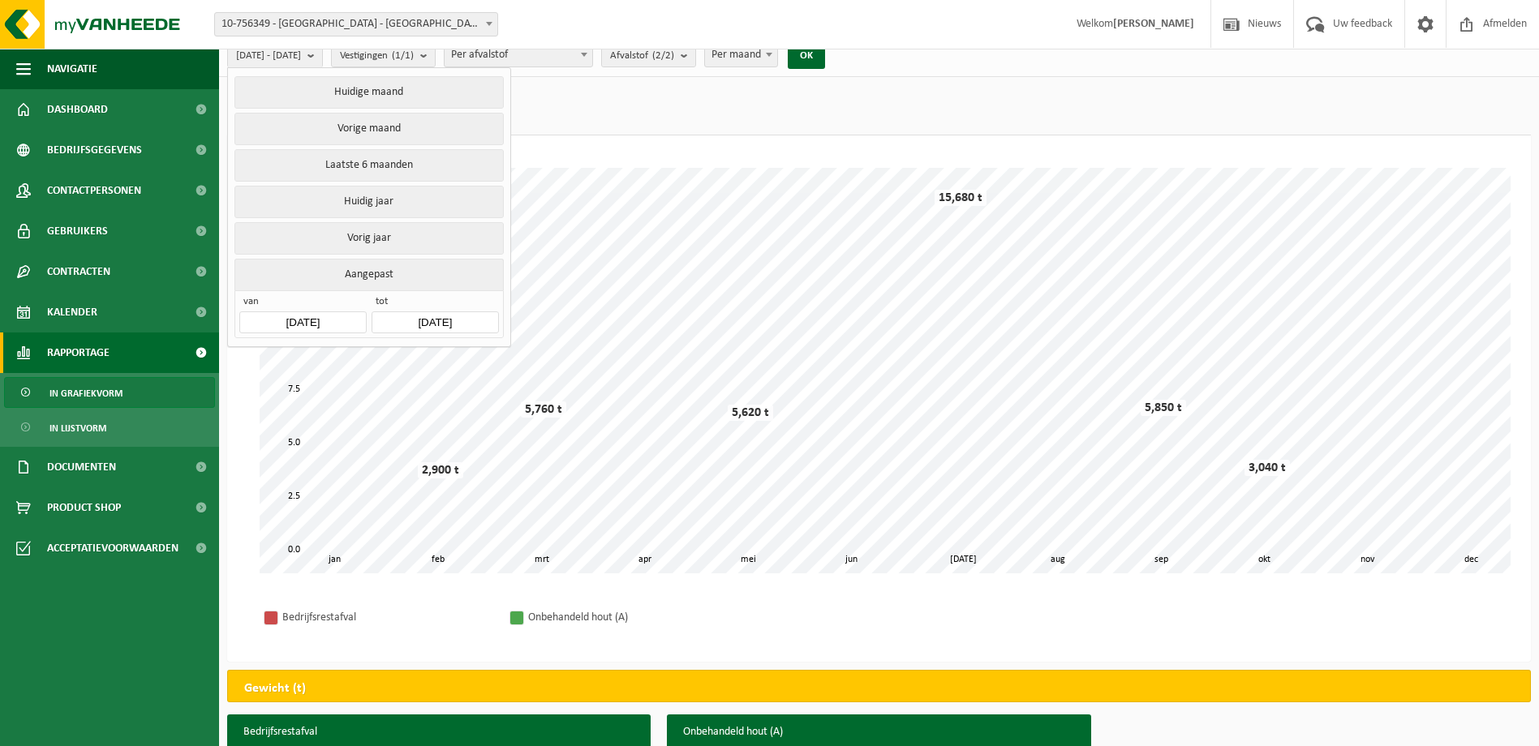
click at [372, 275] on button "Aangepast" at bounding box center [368, 275] width 269 height 32
click at [372, 269] on button "Aangepast" at bounding box center [368, 275] width 269 height 32
click at [329, 314] on input "2024-01-01" at bounding box center [302, 323] width 127 height 22
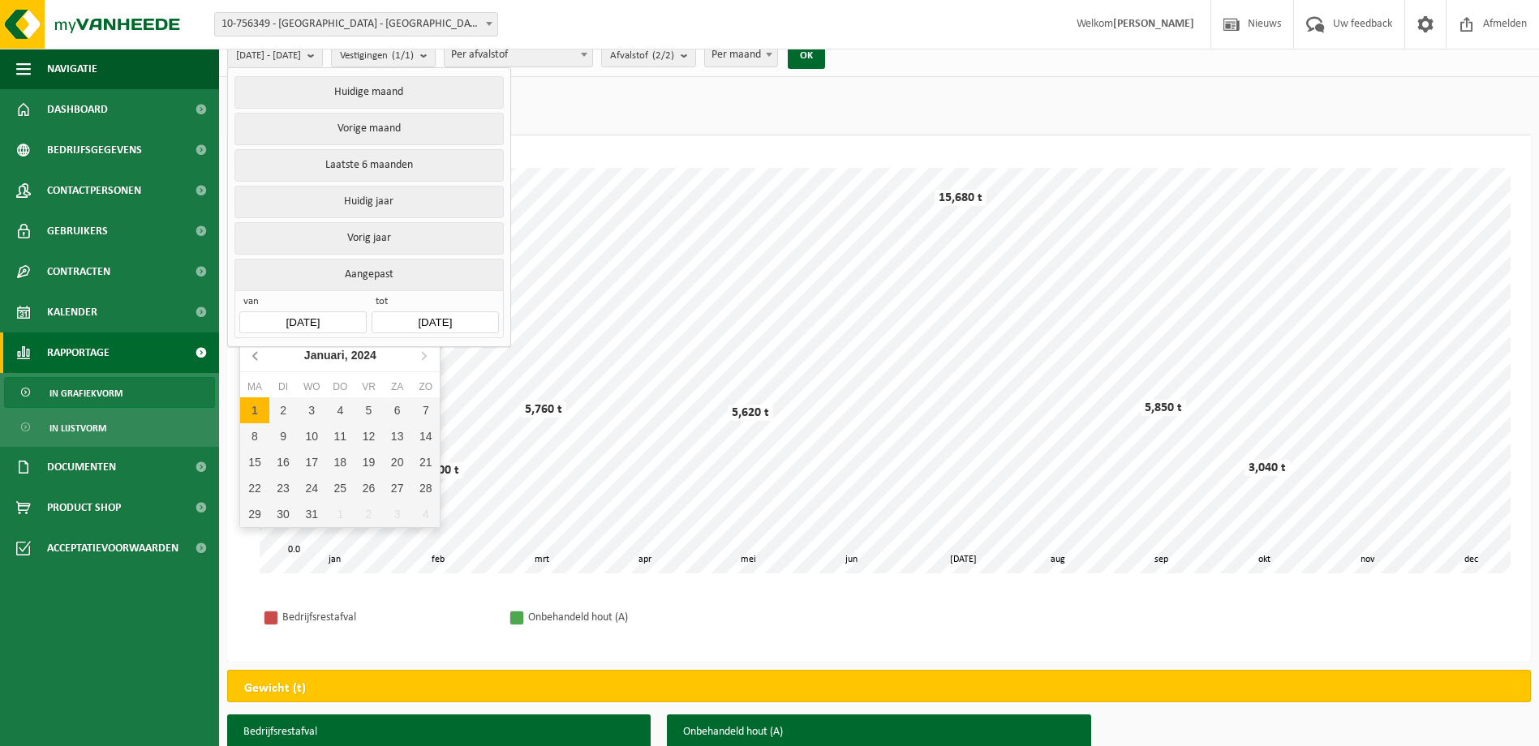
click at [256, 351] on icon at bounding box center [256, 355] width 26 height 26
click at [247, 350] on icon at bounding box center [256, 355] width 26 height 26
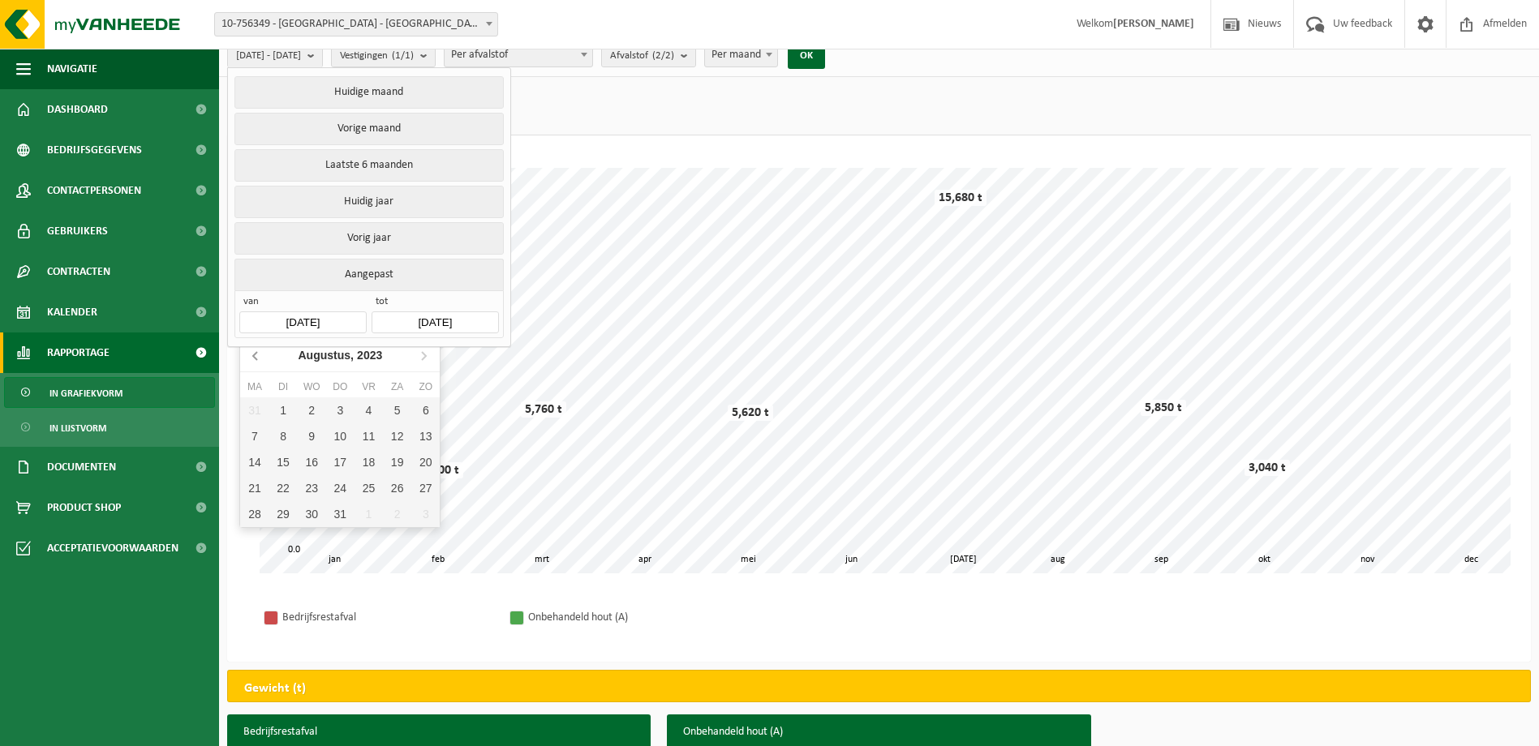
click at [247, 350] on icon at bounding box center [256, 355] width 26 height 26
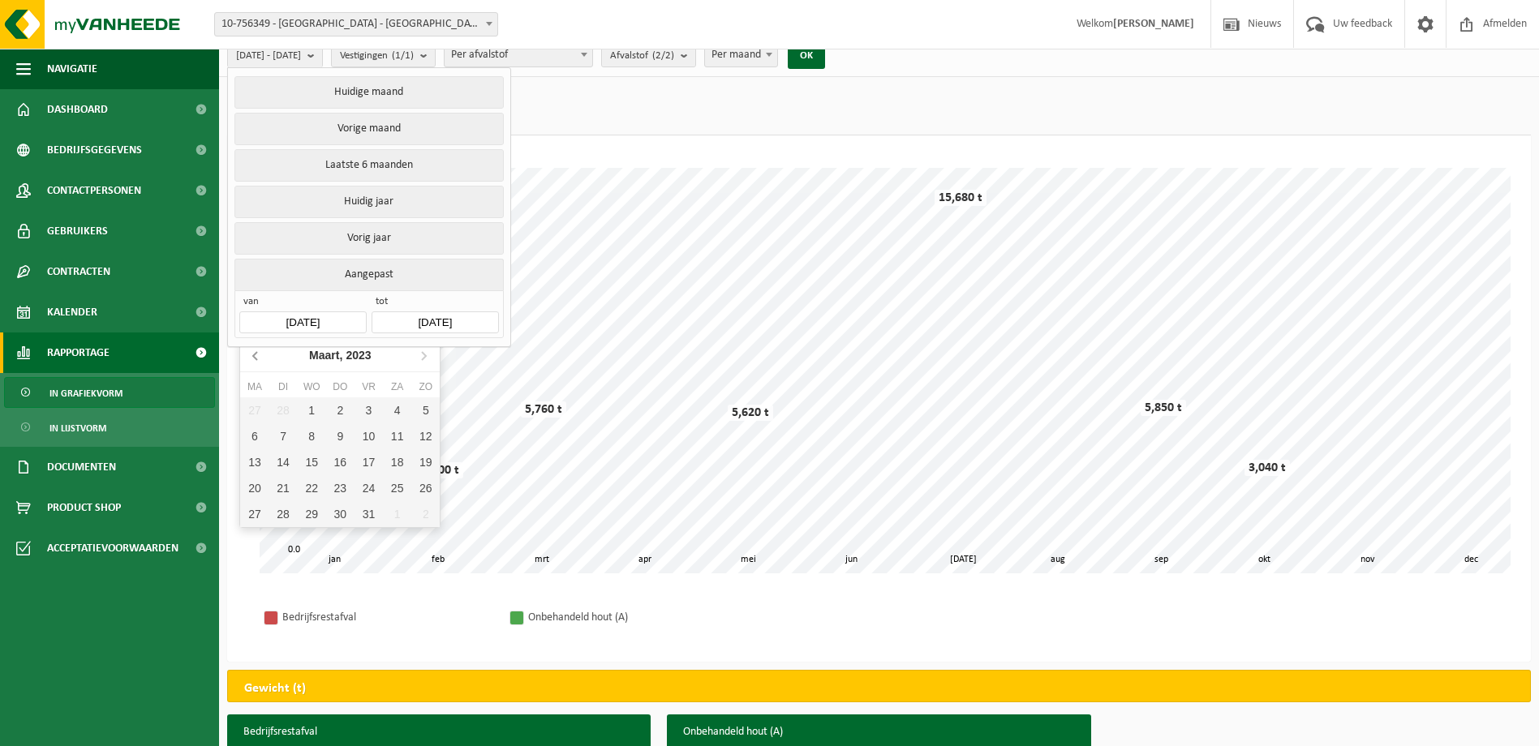
click at [247, 350] on icon at bounding box center [256, 355] width 26 height 26
click at [246, 350] on icon at bounding box center [256, 355] width 26 height 26
click at [416, 356] on icon at bounding box center [424, 355] width 26 height 26
click at [464, 320] on input "2024-12-31" at bounding box center [435, 323] width 127 height 22
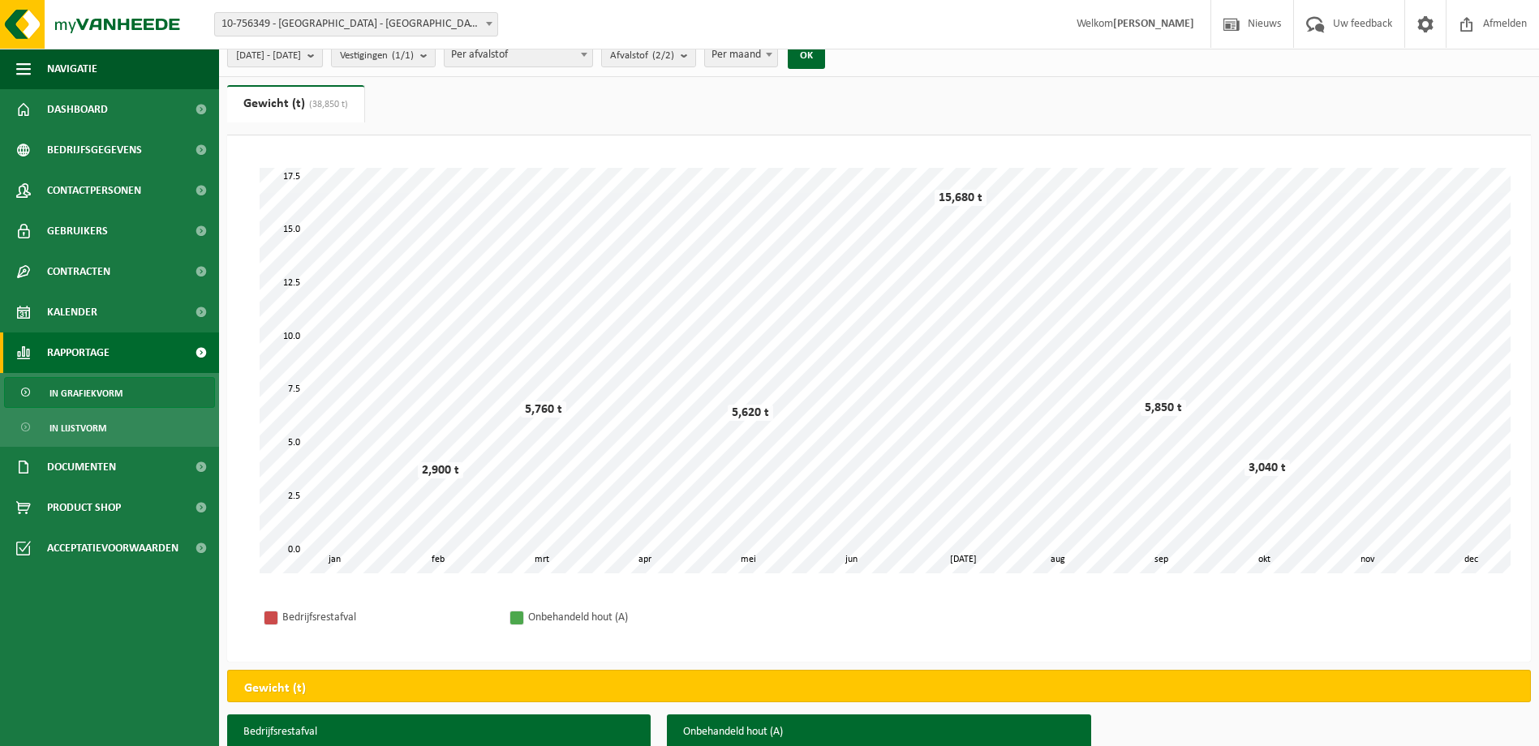
click at [323, 62] on button "2024-01-01 - 2024-12-31" at bounding box center [275, 55] width 96 height 24
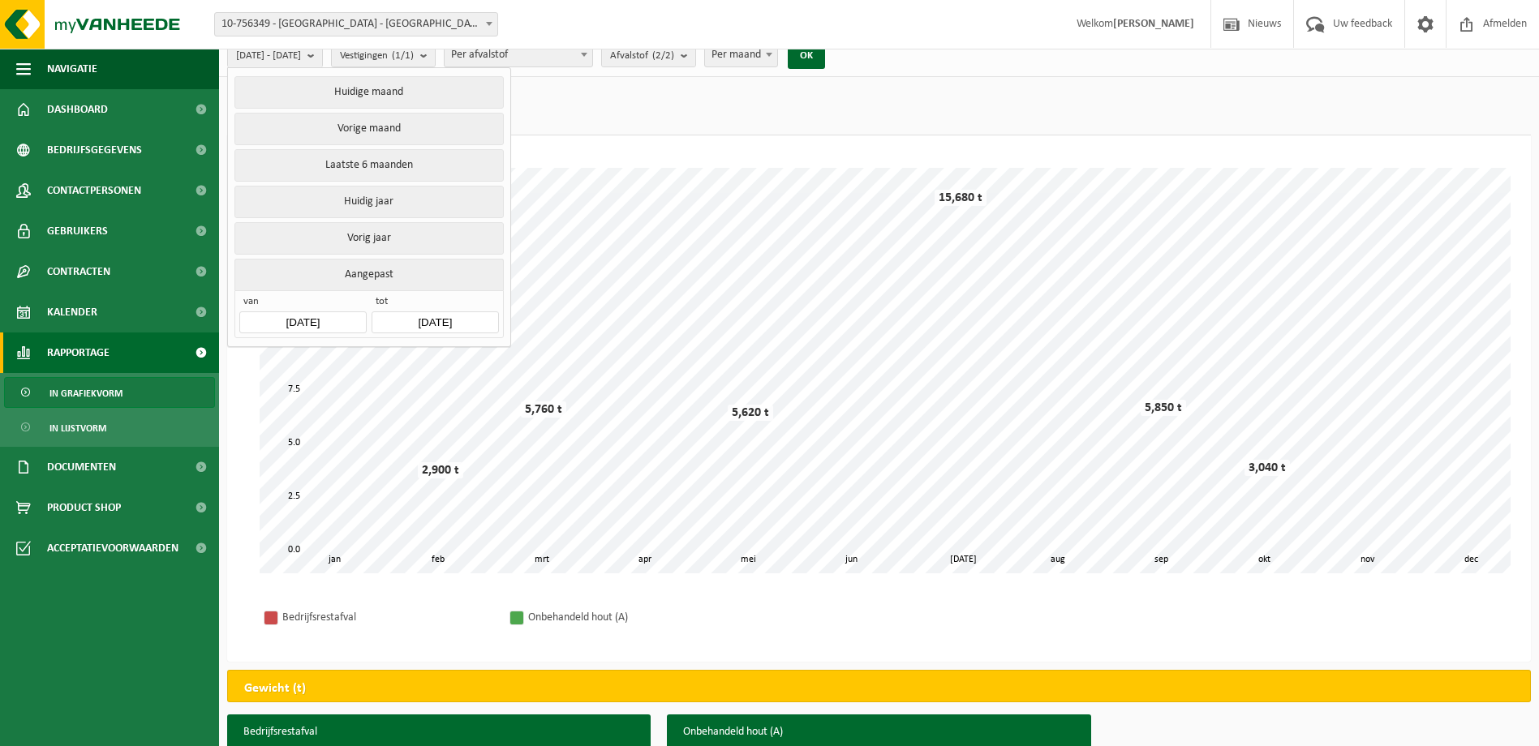
click at [363, 273] on button "Aangepast" at bounding box center [368, 275] width 269 height 32
click at [333, 318] on input "2024-01-01" at bounding box center [302, 323] width 127 height 22
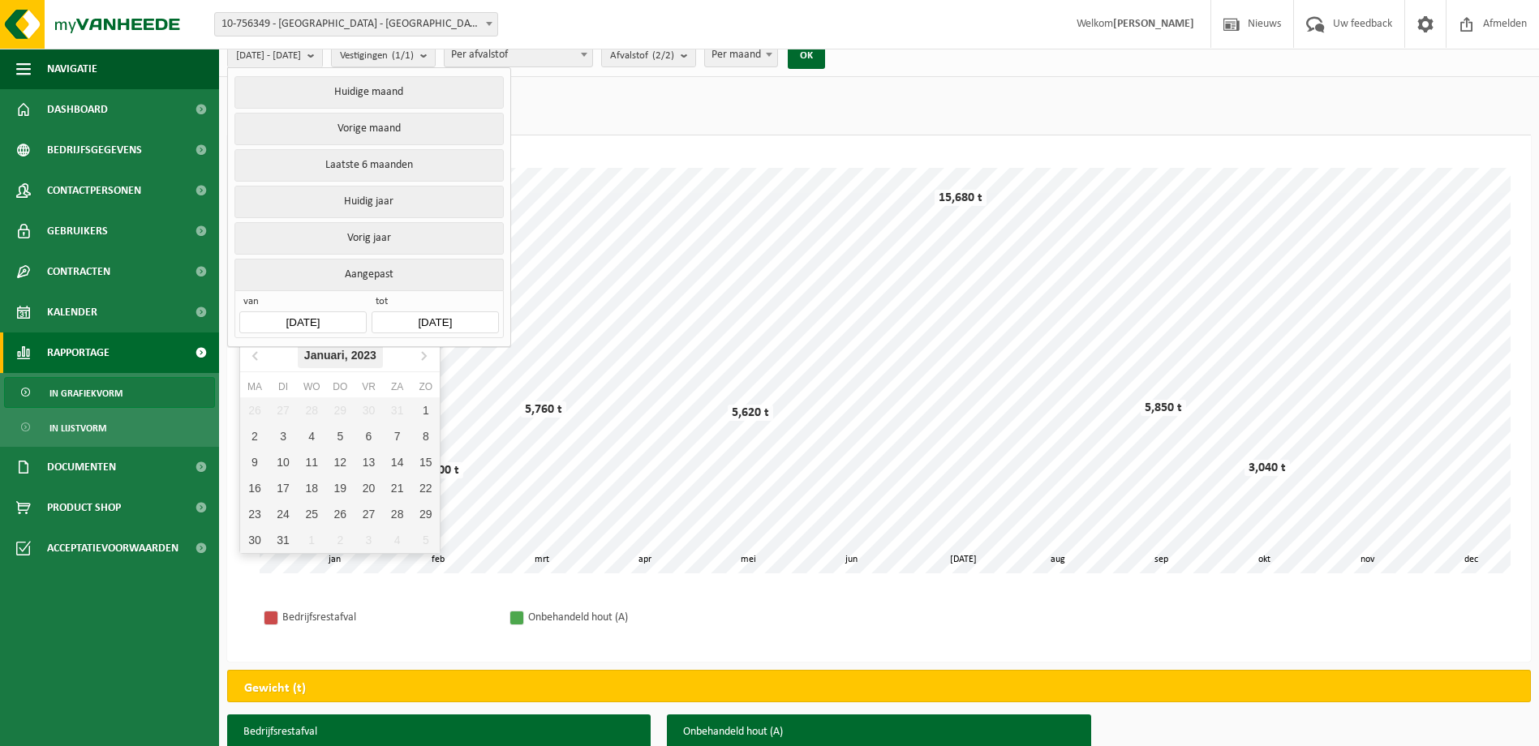
click at [336, 357] on div "Januari, 2023" at bounding box center [340, 355] width 85 height 26
click at [280, 381] on div "Jan" at bounding box center [273, 389] width 67 height 34
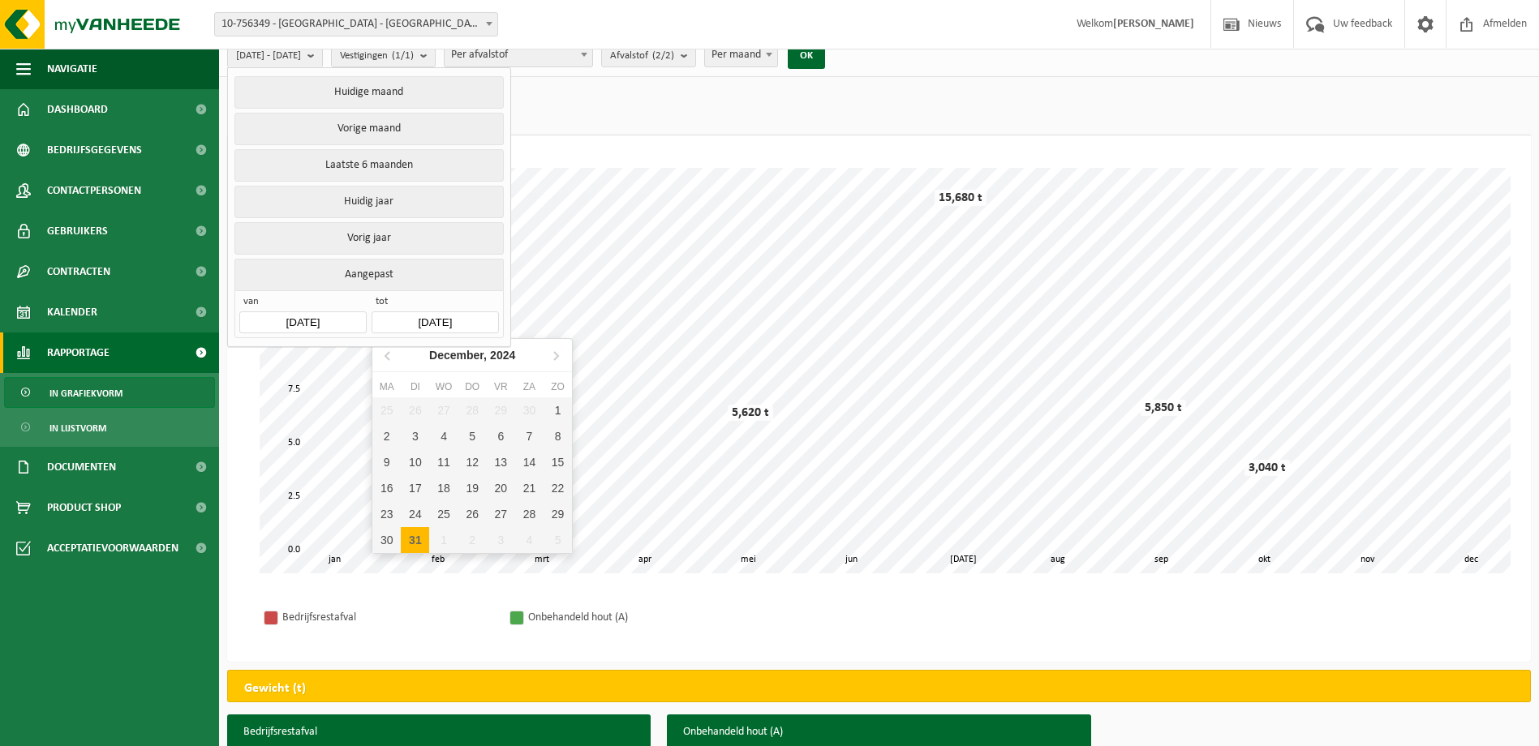
click at [480, 320] on input "2024-12-31" at bounding box center [435, 323] width 127 height 22
click at [382, 356] on icon at bounding box center [389, 355] width 26 height 26
click at [381, 357] on icon at bounding box center [389, 355] width 26 height 26
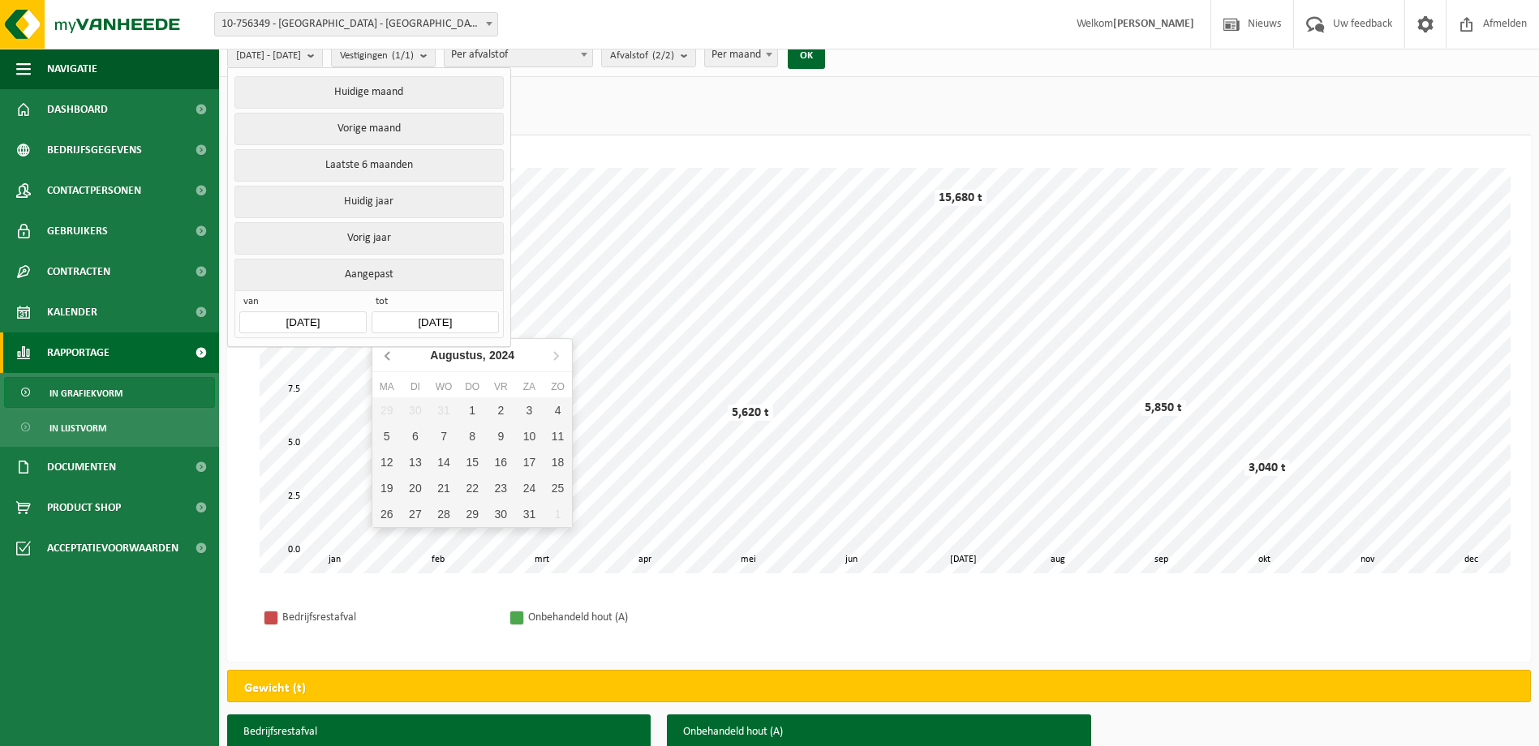
click at [381, 357] on icon at bounding box center [389, 355] width 26 height 26
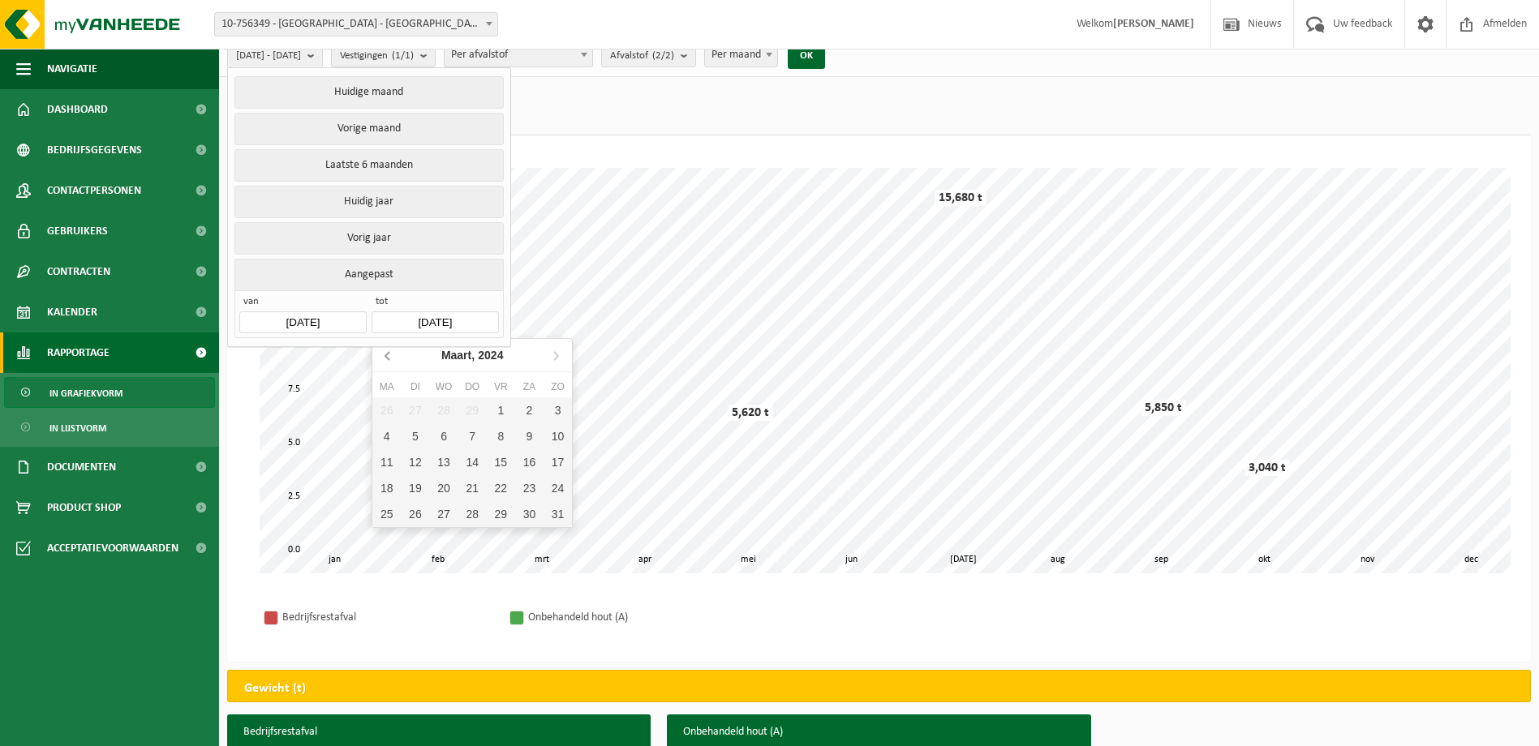
click at [381, 357] on icon at bounding box center [389, 355] width 26 height 26
click at [381, 356] on nav "Januari, 2024" at bounding box center [472, 355] width 200 height 33
click at [387, 363] on nav "Januari, 2024" at bounding box center [472, 355] width 200 height 33
click at [552, 363] on icon at bounding box center [556, 355] width 26 height 26
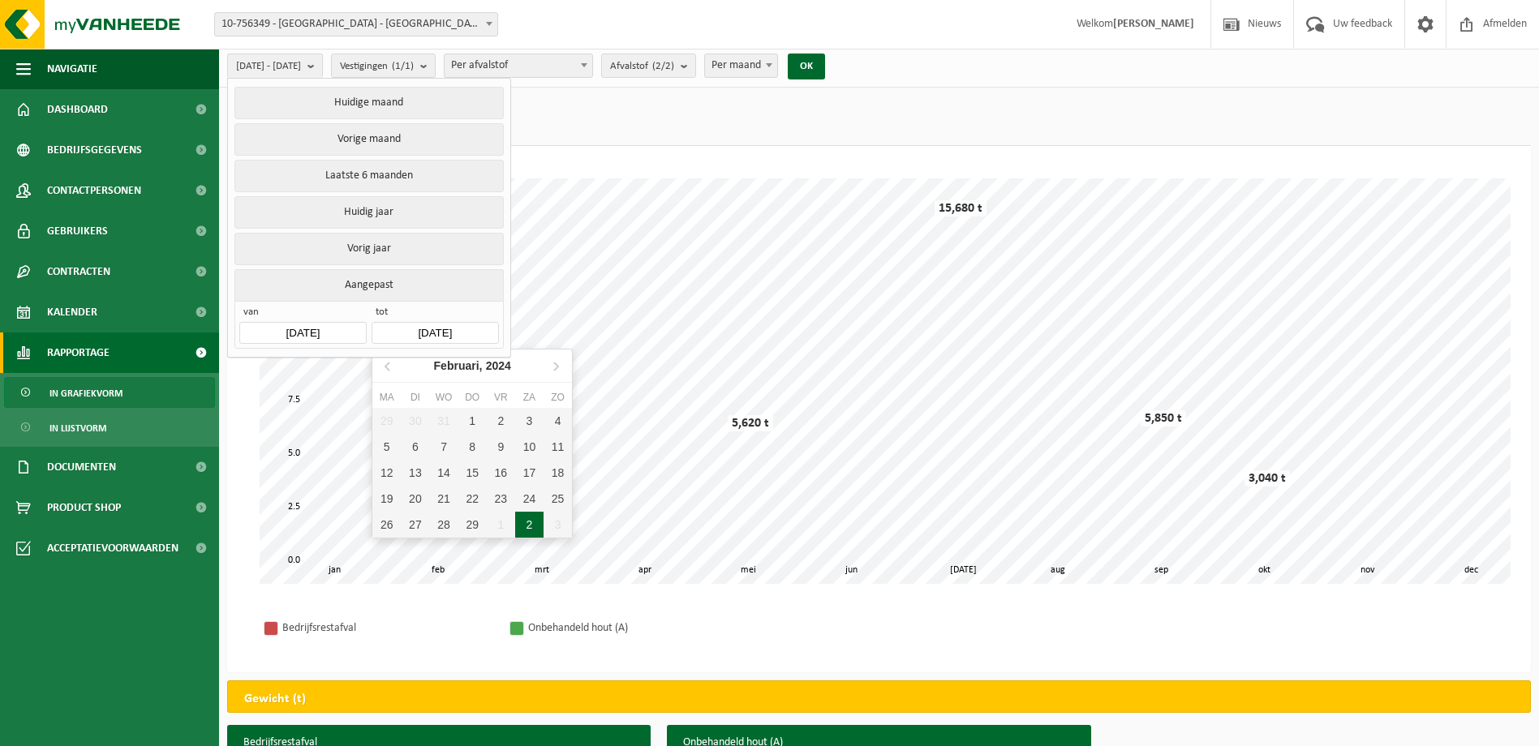
scroll to position [0, 0]
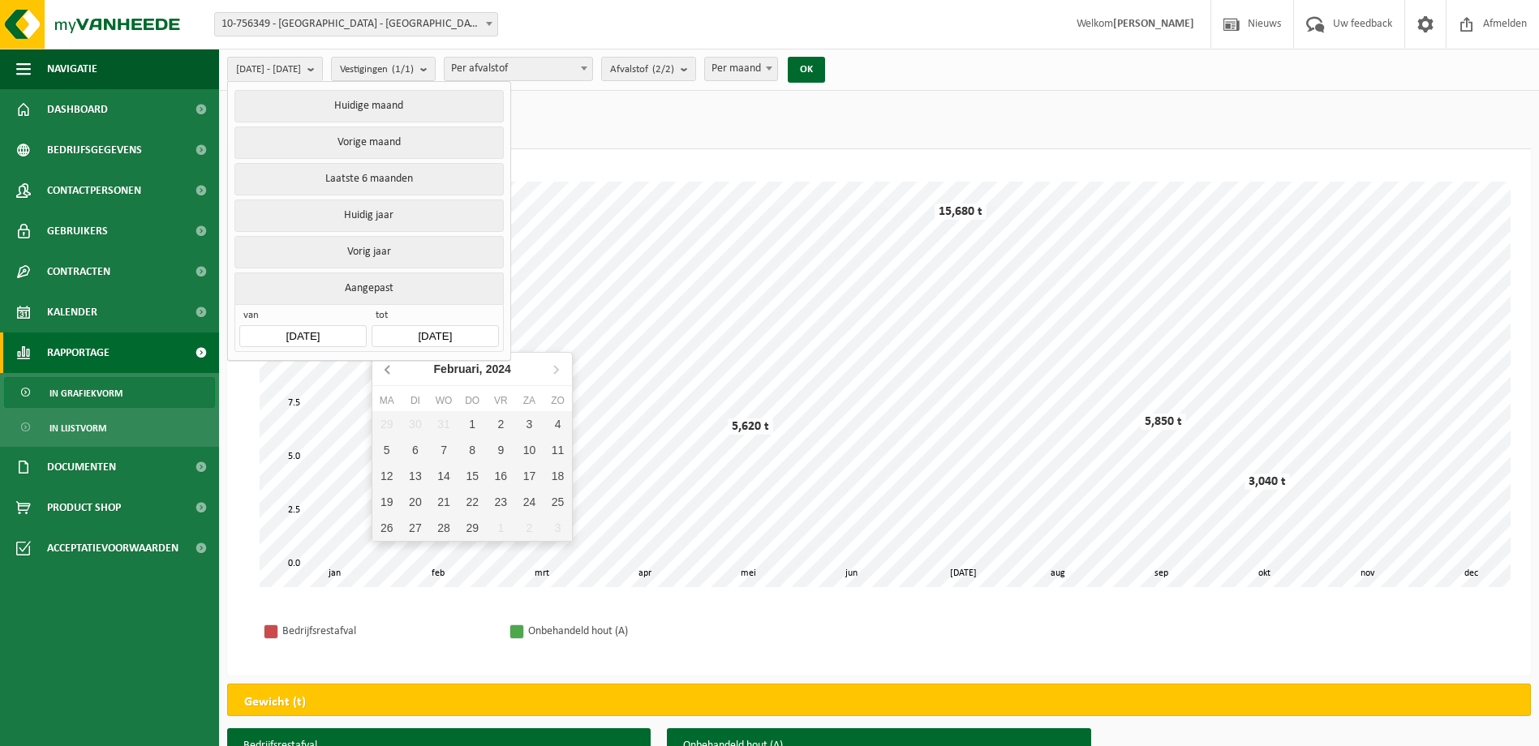
click at [398, 366] on icon at bounding box center [389, 369] width 26 height 26
click at [397, 367] on nav "Januari, 2024" at bounding box center [472, 369] width 200 height 33
click at [345, 325] on input "2024-01-01" at bounding box center [302, 336] width 127 height 22
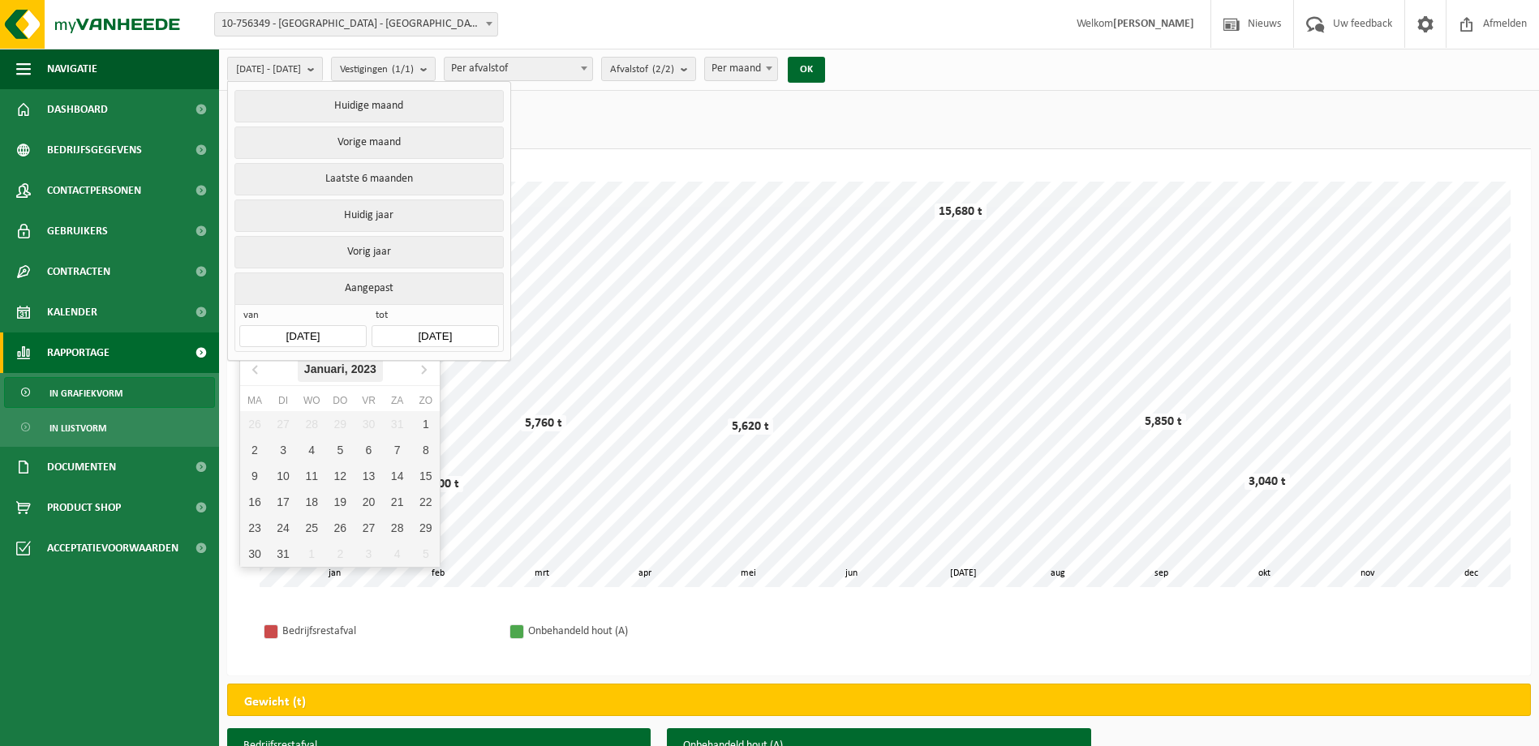
click at [335, 366] on div "Januari, 2023" at bounding box center [340, 369] width 85 height 26
click at [273, 390] on div "Jan" at bounding box center [273, 403] width 67 height 34
click at [426, 426] on div "1" at bounding box center [425, 424] width 28 height 26
type input "2023-01-01"
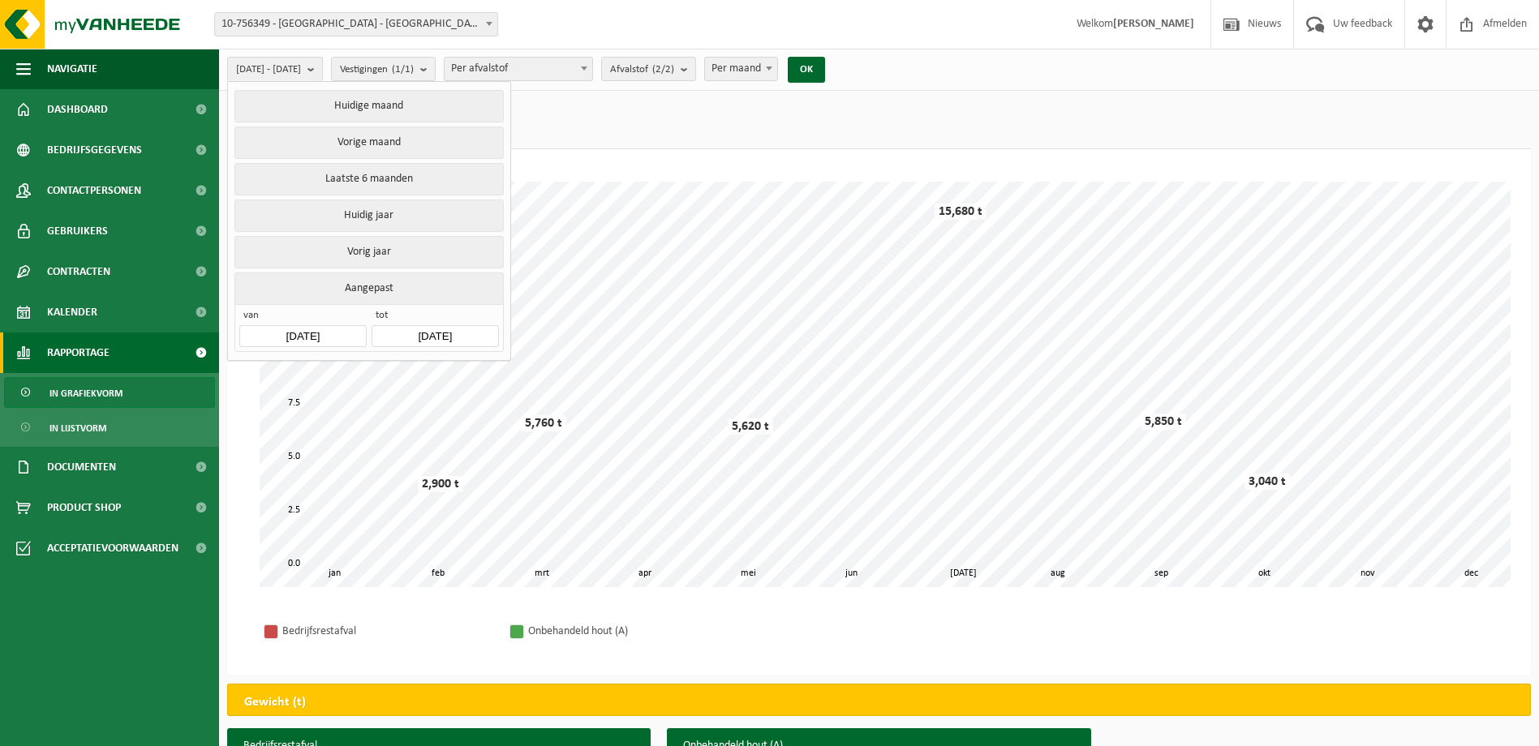
click at [435, 329] on input "2024-12-31" at bounding box center [435, 336] width 127 height 22
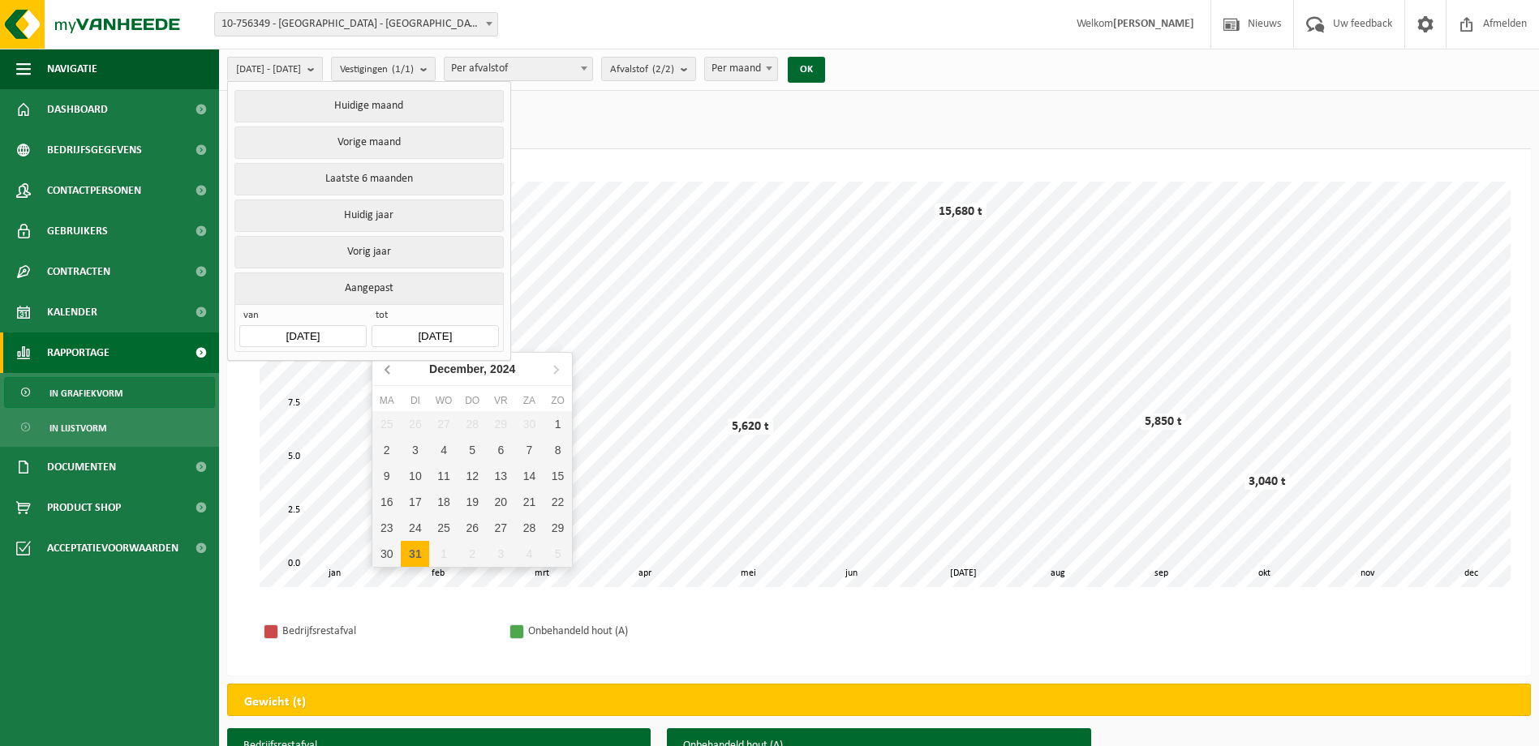
click at [388, 369] on icon at bounding box center [389, 369] width 26 height 26
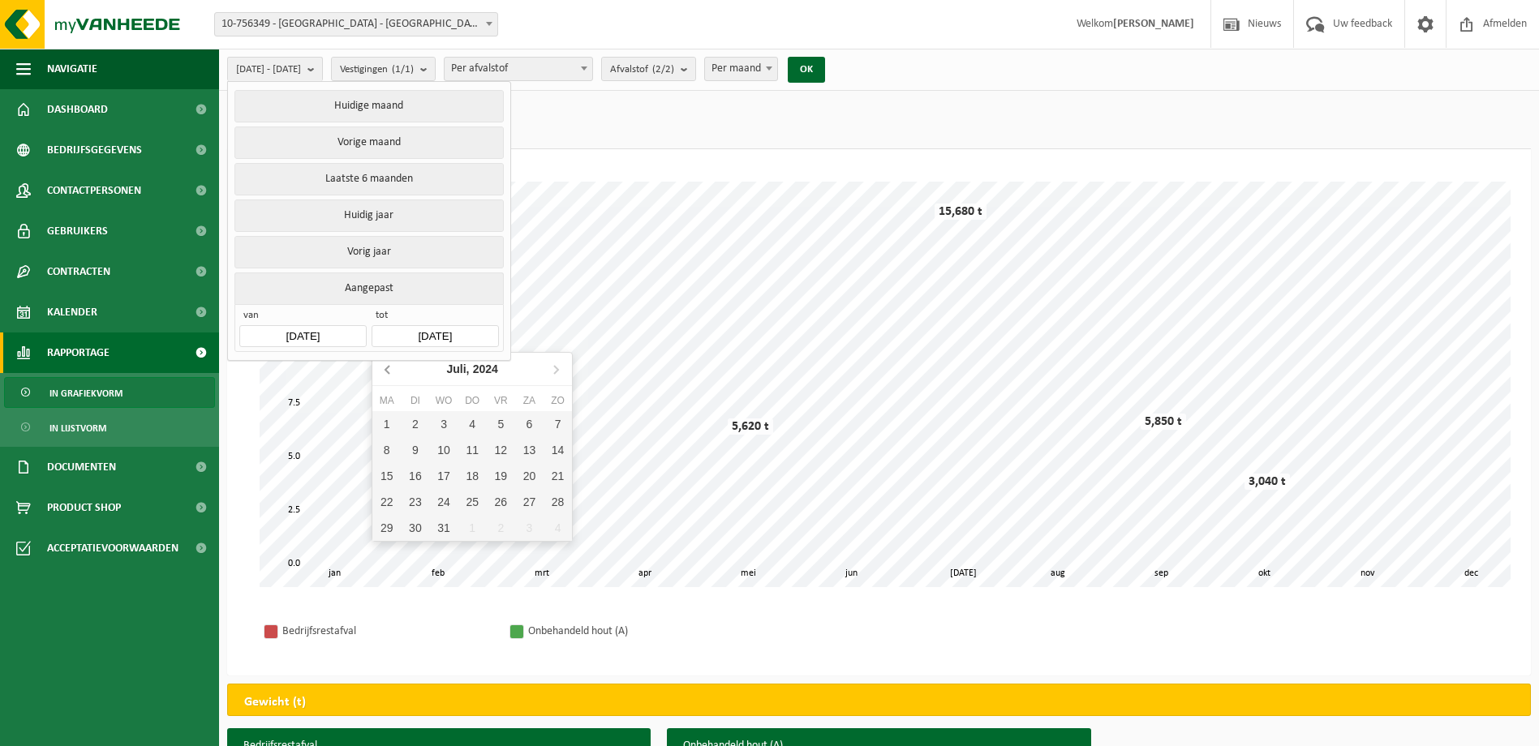
click at [388, 369] on icon at bounding box center [389, 369] width 26 height 26
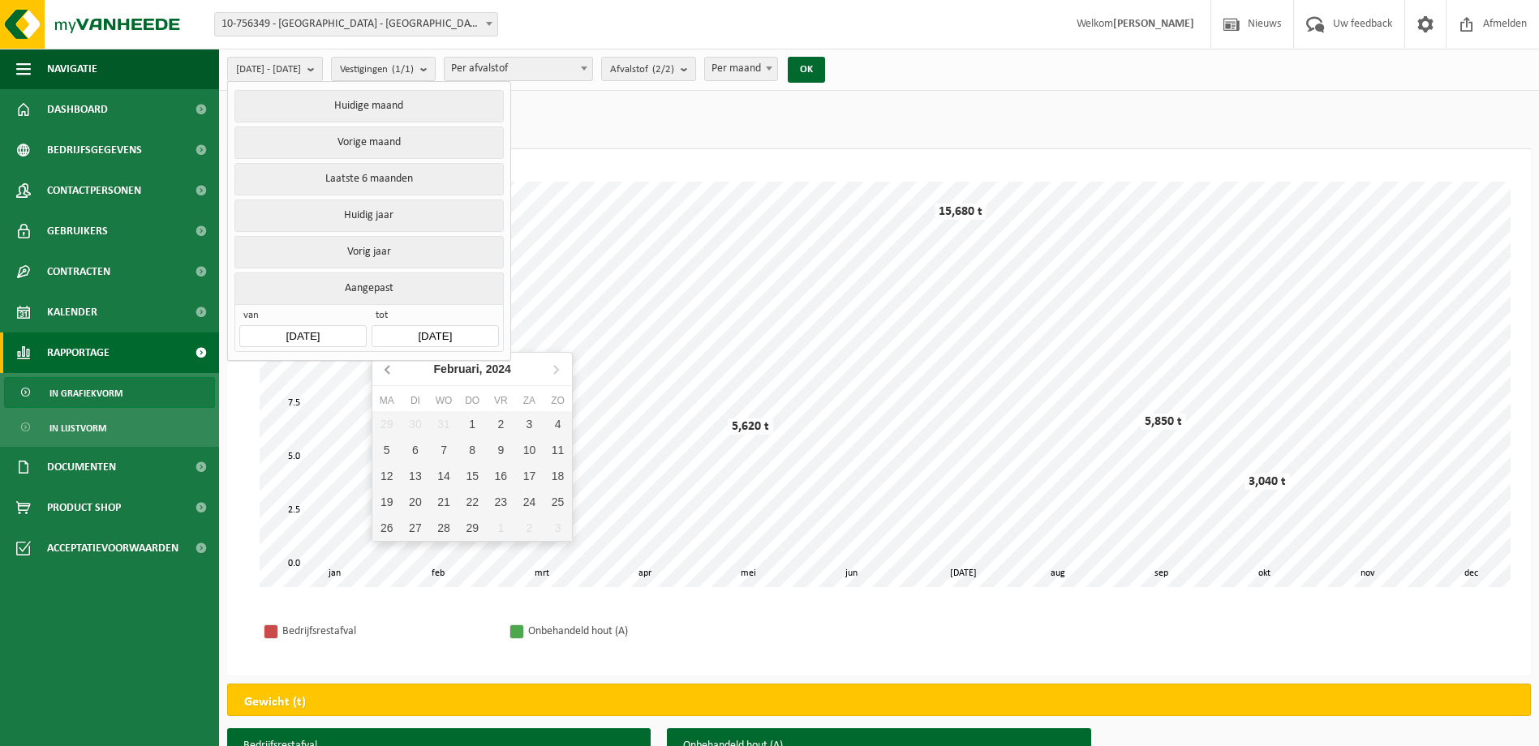
click at [388, 369] on icon at bounding box center [389, 369] width 26 height 26
click at [561, 527] on div "31" at bounding box center [558, 528] width 28 height 26
type input "2023-12-31"
type input "2023-01-01"
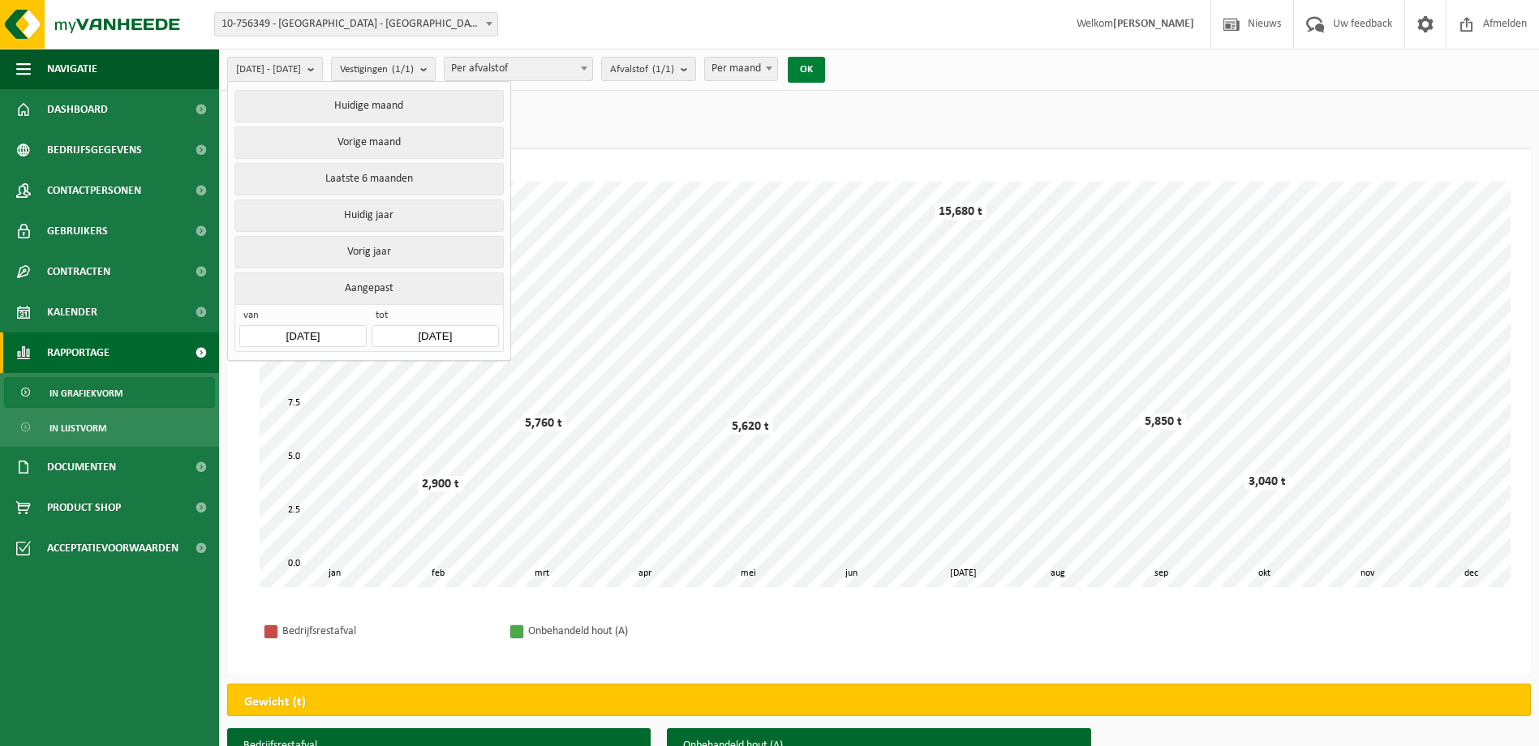
click at [825, 71] on button "OK" at bounding box center [806, 70] width 37 height 26
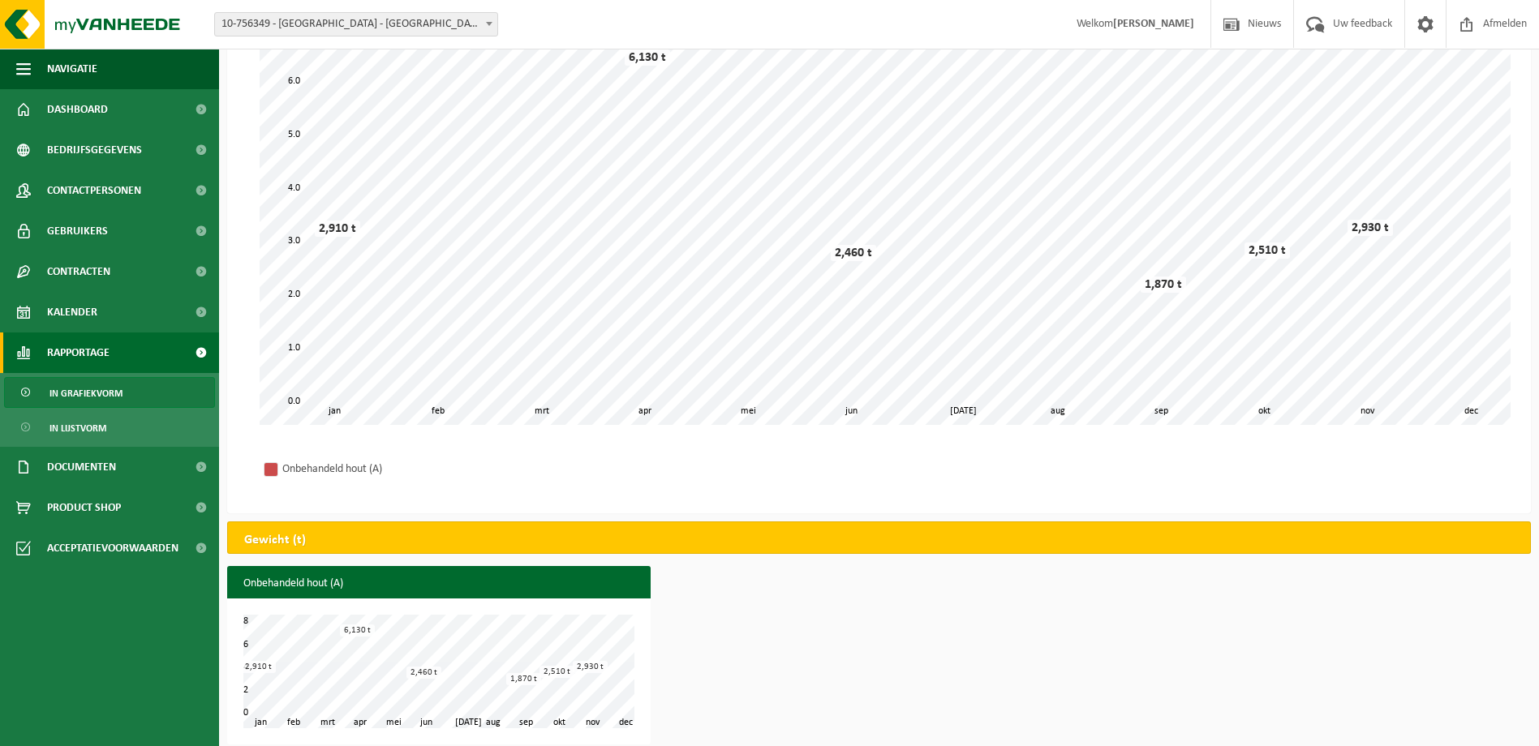
scroll to position [176, 0]
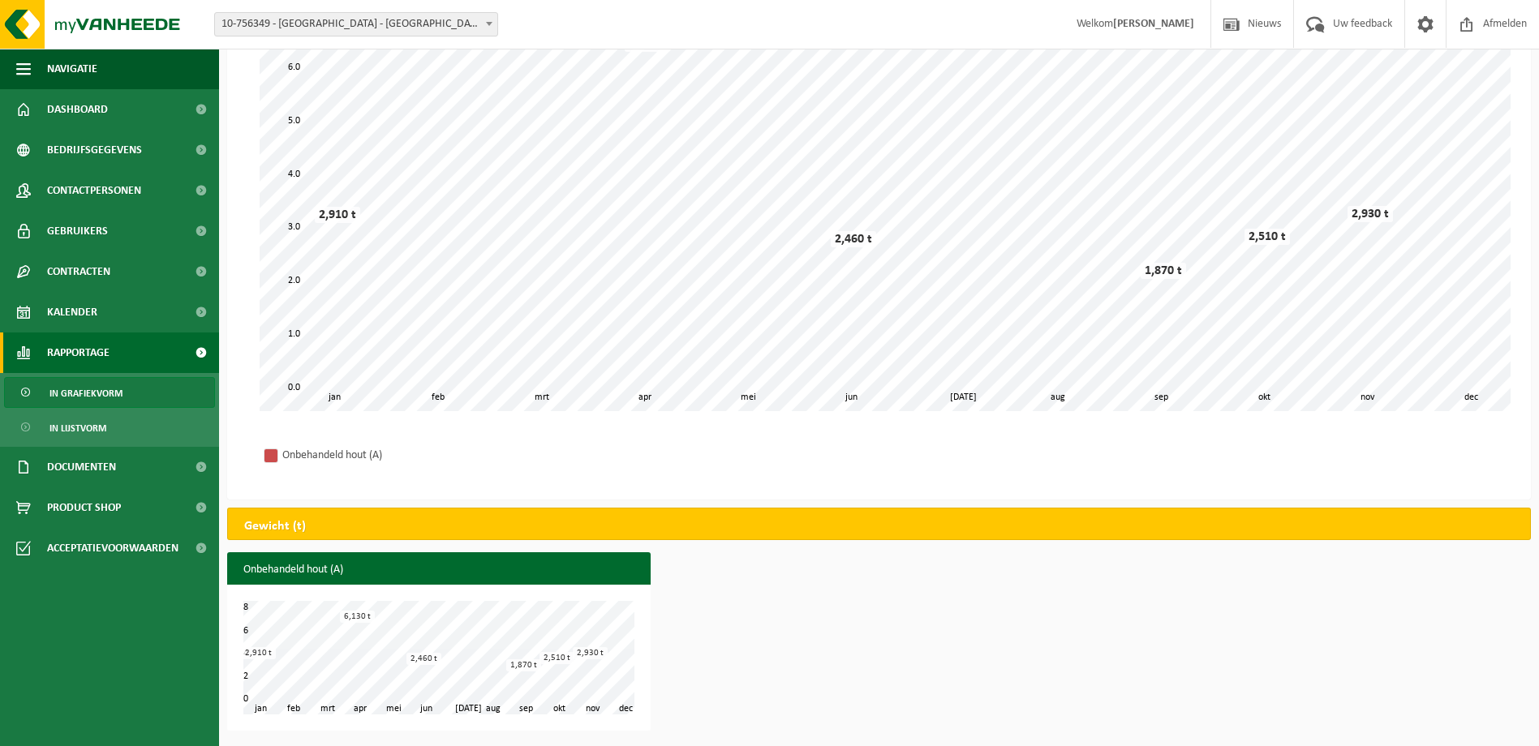
click at [837, 629] on div "Onbehandeld hout (A) feb mrt apr mei jun jul aug sep okt nov jan dec 0 8 2 4 6 …" at bounding box center [879, 646] width 1320 height 187
click at [152, 153] on link "Bedrijfsgegevens" at bounding box center [109, 150] width 219 height 41
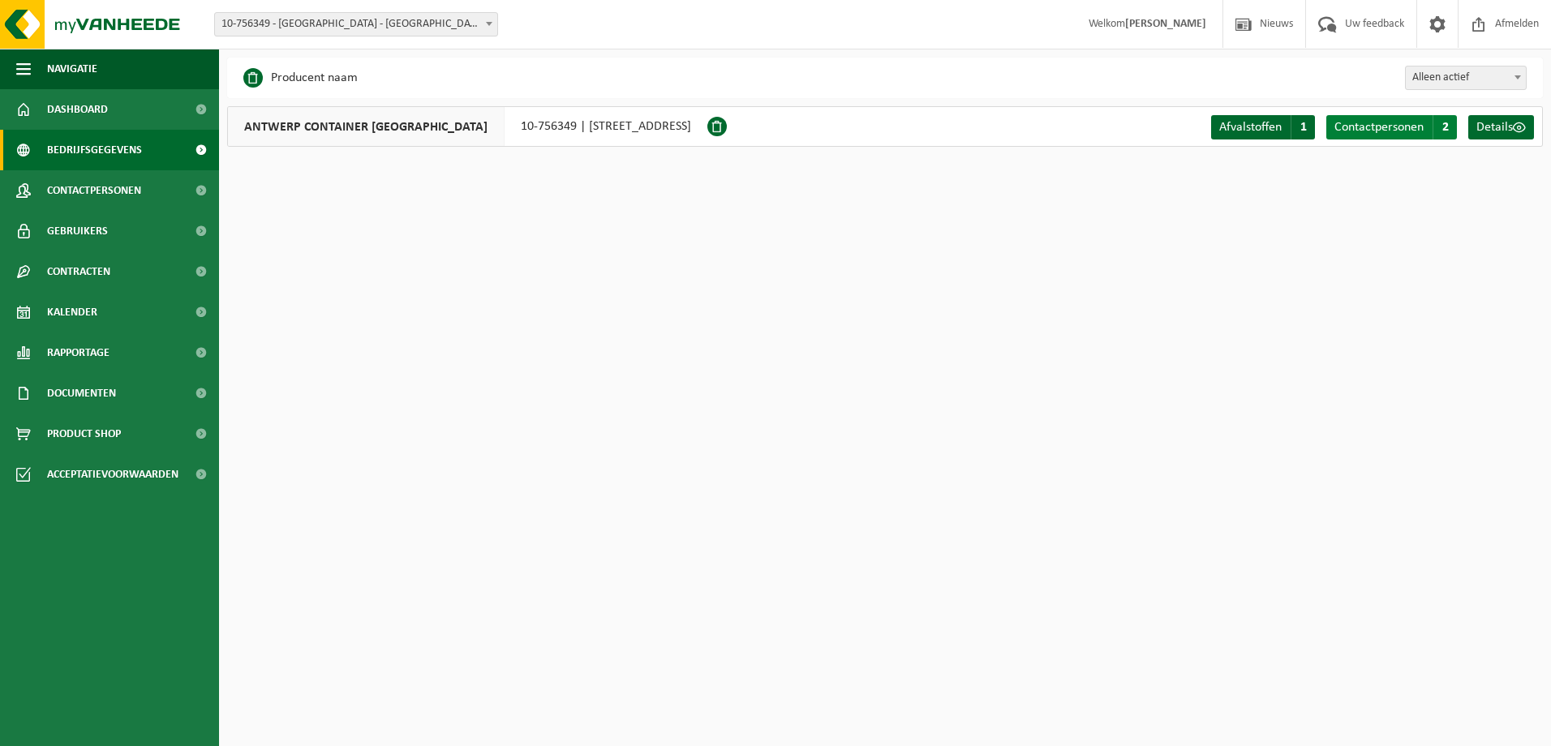
click at [1391, 129] on span "Contactpersonen" at bounding box center [1379, 127] width 89 height 13
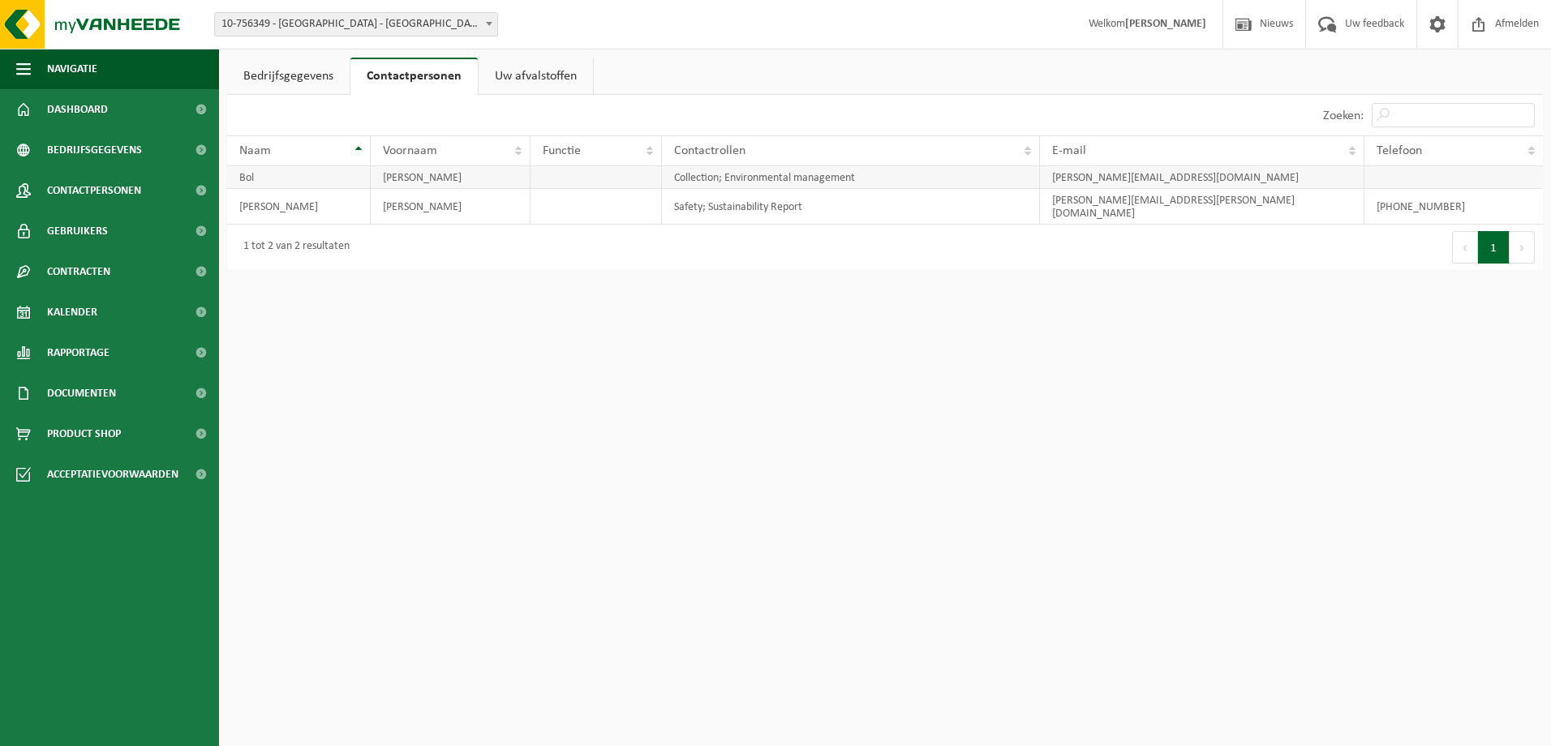
click at [334, 170] on td "Bol" at bounding box center [299, 177] width 144 height 23
click at [333, 178] on td "Bol" at bounding box center [299, 177] width 144 height 23
click at [359, 151] on th "Naam" at bounding box center [299, 150] width 144 height 31
click at [352, 187] on td "Bol" at bounding box center [299, 177] width 144 height 23
click at [348, 201] on td "[PERSON_NAME]" at bounding box center [299, 207] width 144 height 36
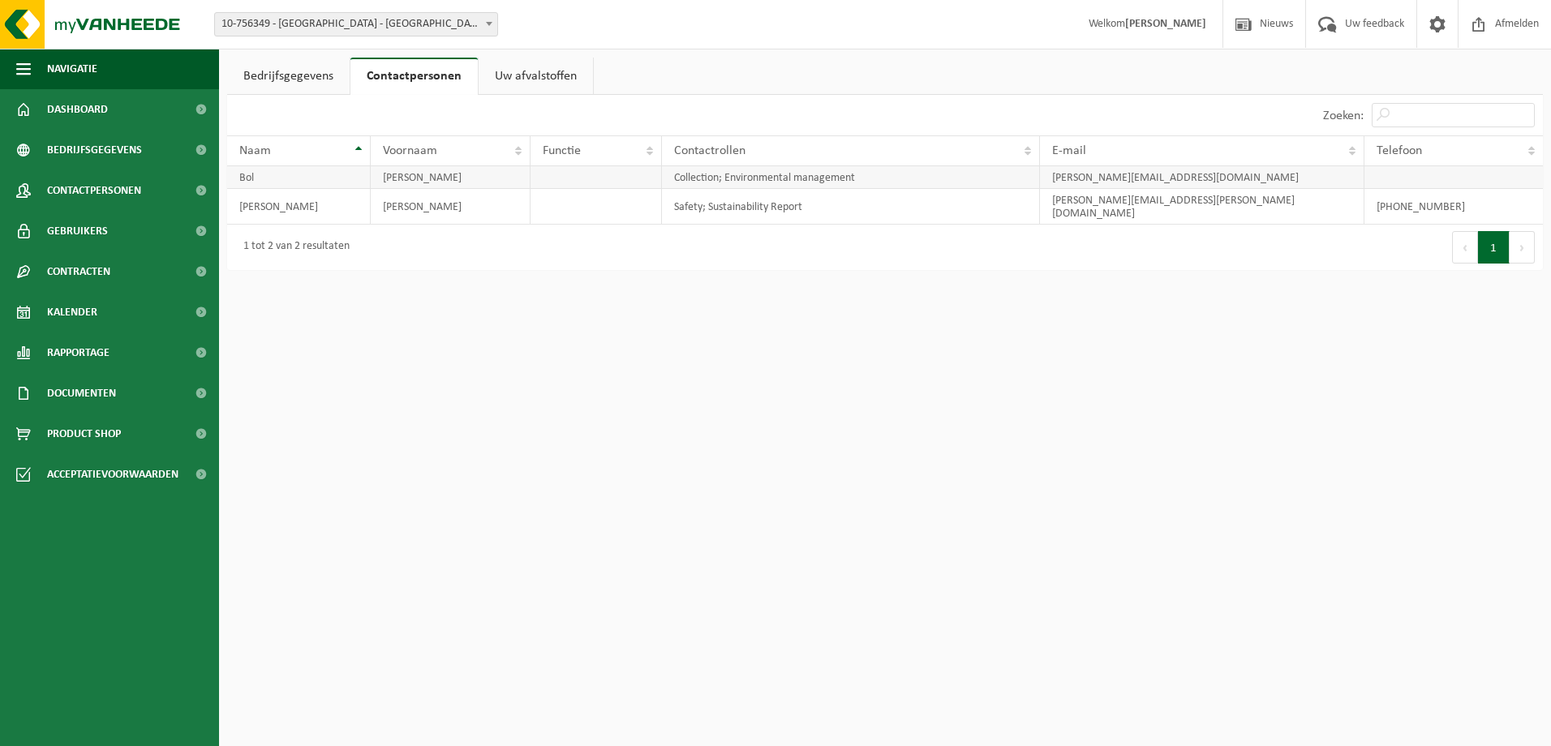
click at [349, 182] on td "Bol" at bounding box center [299, 177] width 144 height 23
click at [620, 167] on td at bounding box center [596, 177] width 131 height 23
click at [702, 176] on td "Collection; Environmental management" at bounding box center [851, 177] width 378 height 23
click at [535, 67] on link "Uw afvalstoffen" at bounding box center [536, 76] width 114 height 37
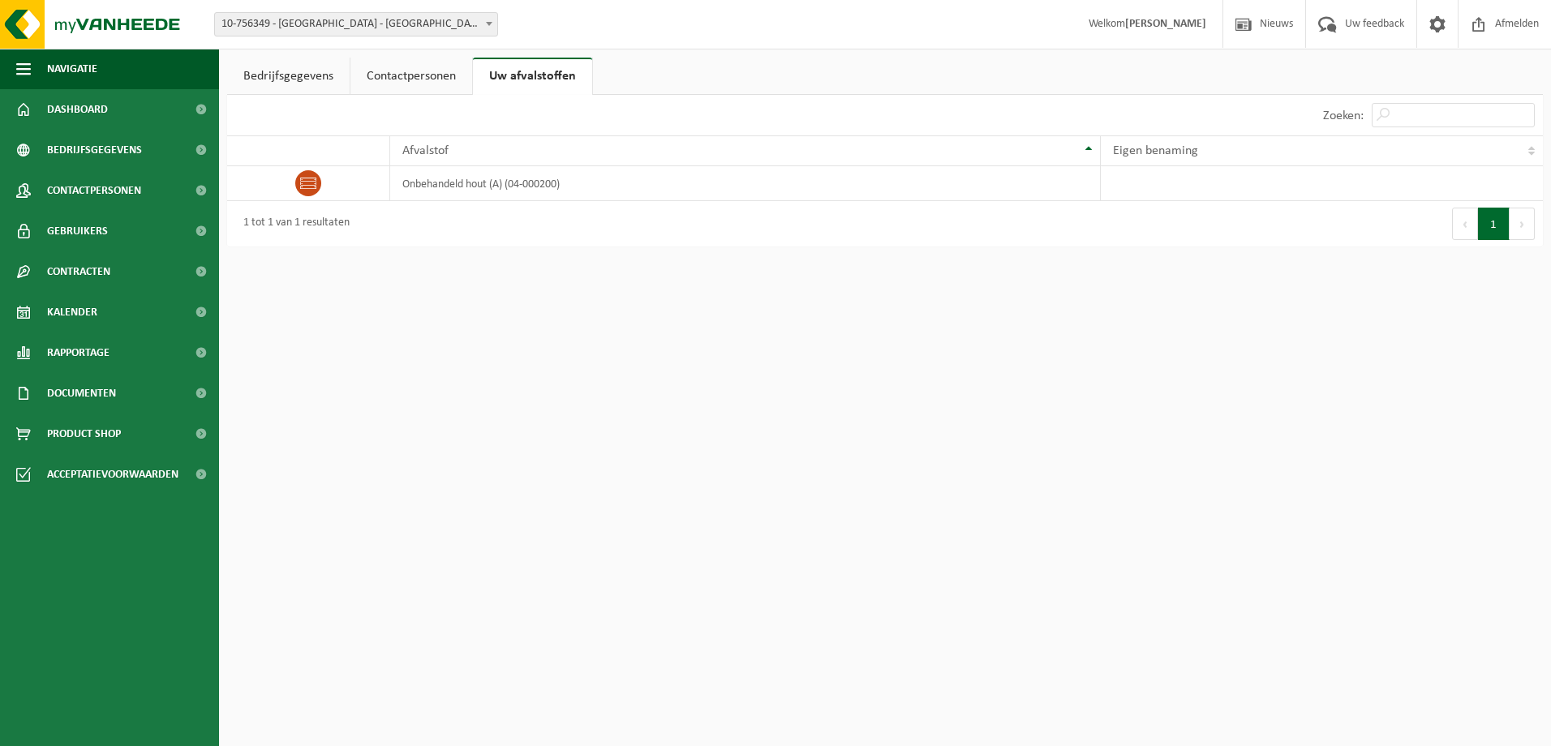
click at [404, 80] on link "Contactpersonen" at bounding box center [412, 76] width 122 height 37
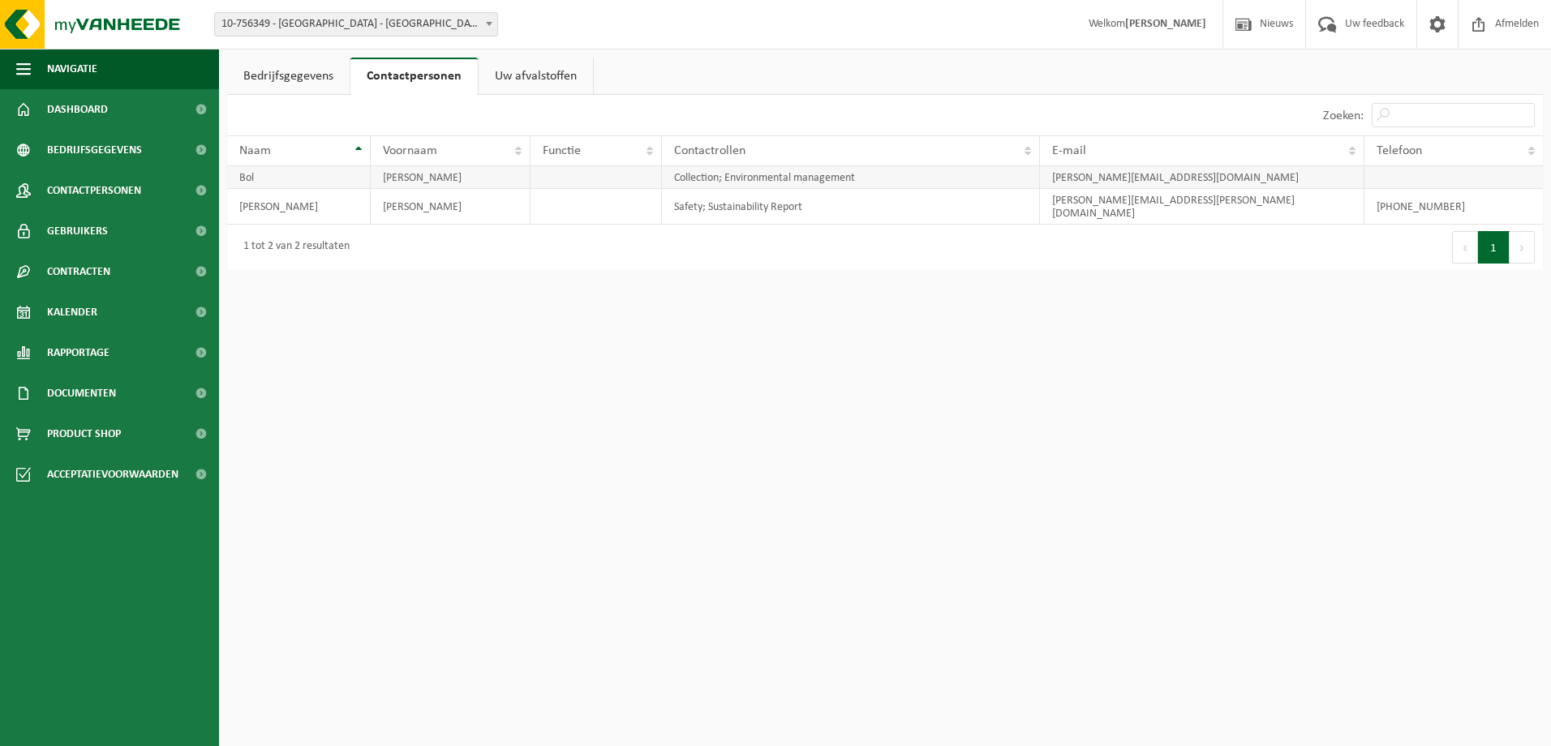
click at [316, 181] on td "Bol" at bounding box center [299, 177] width 144 height 23
click at [355, 152] on th "Naam" at bounding box center [299, 150] width 144 height 31
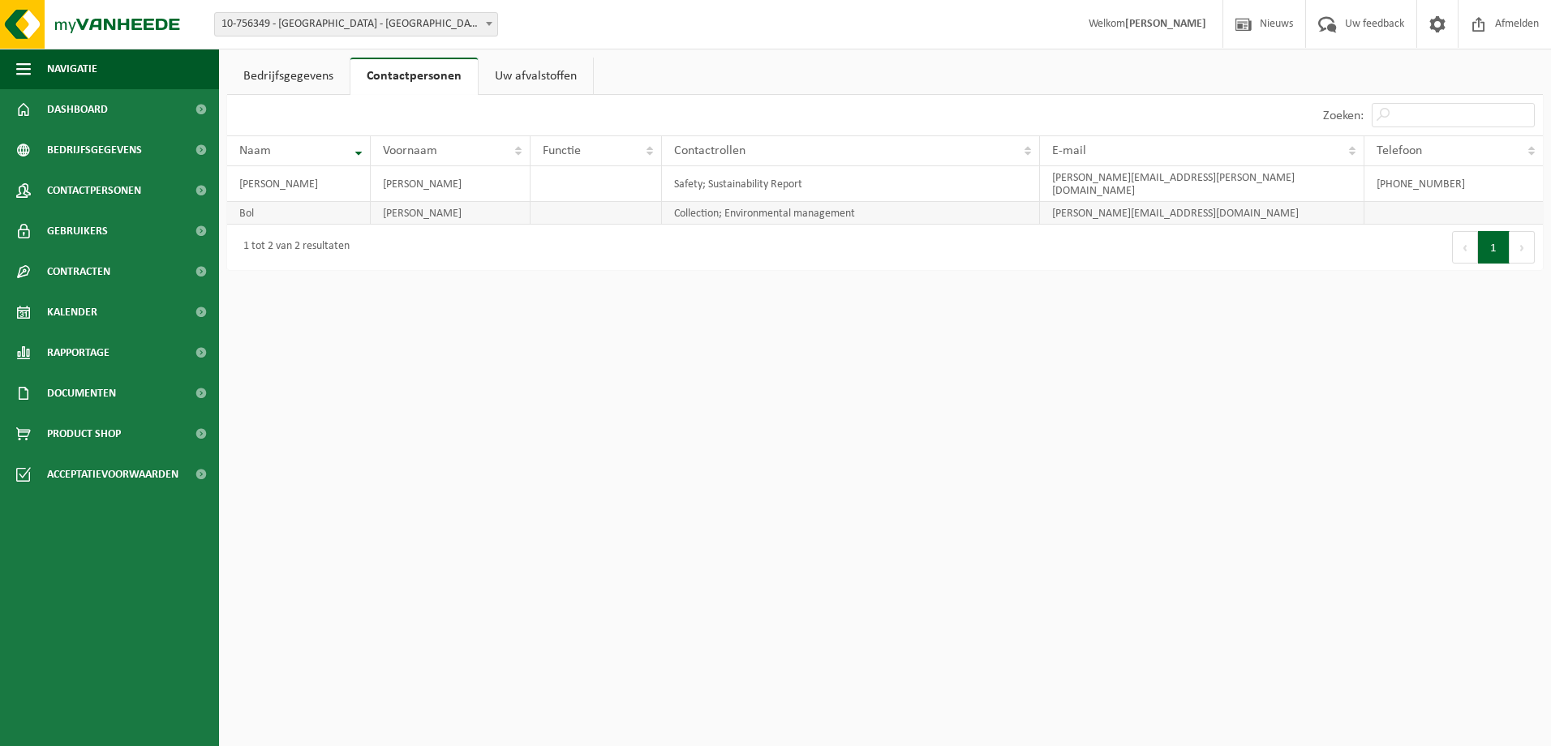
click at [340, 202] on td "Bol" at bounding box center [299, 213] width 144 height 23
click at [1067, 207] on td "[PERSON_NAME][EMAIL_ADDRESS][DOMAIN_NAME]" at bounding box center [1202, 213] width 325 height 23
click at [1491, 25] on span "Afmelden" at bounding box center [1517, 24] width 52 height 48
